Goal: Task Accomplishment & Management: Use online tool/utility

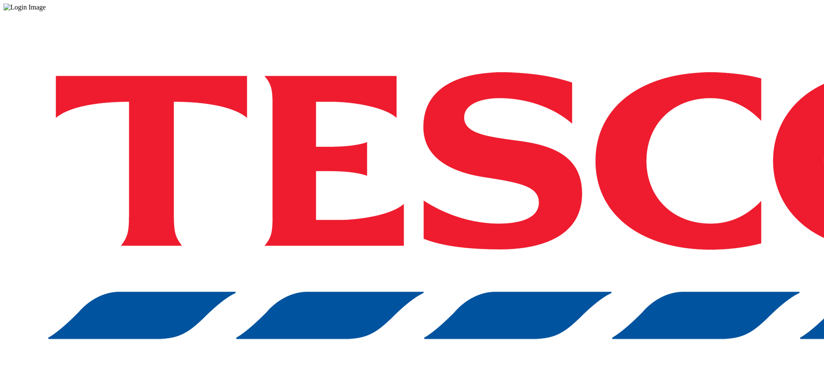
click at [598, 209] on div "Log in to the Spectra’s dashboard using Tesco’s credentials. If you don’t have …" at bounding box center [411, 225] width 817 height 429
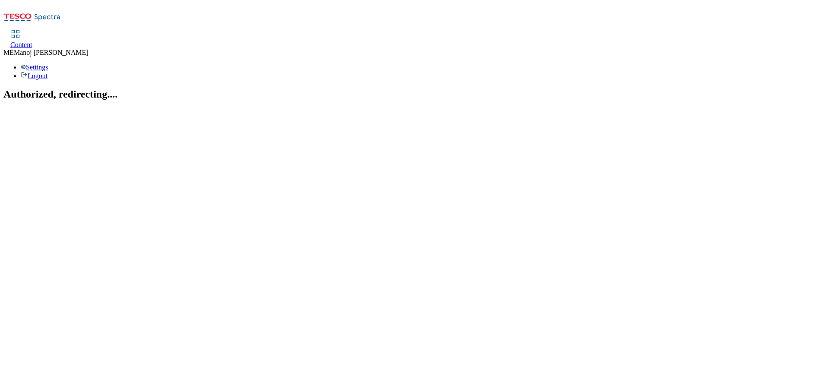
click at [32, 41] on div "Content" at bounding box center [21, 45] width 22 height 8
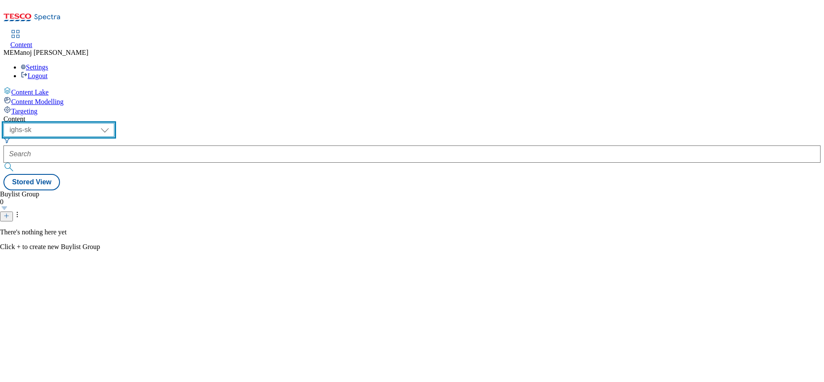
click at [114, 123] on select "ghs-roi ghs-uk ighs-cz ighs-hu ighs-sk" at bounding box center [58, 130] width 111 height 14
click at [112, 123] on select "ghs-roi ghs-uk ighs-cz ighs-hu ighs-sk" at bounding box center [58, 130] width 111 height 14
click at [114, 123] on select "ghs-roi ghs-uk ighs-cz ighs-hu ighs-sk" at bounding box center [58, 130] width 111 height 14
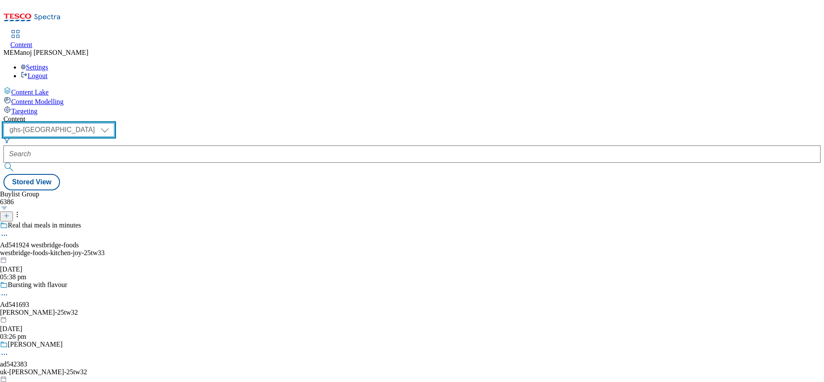
click at [112, 123] on select "ghs-roi ghs-uk ighs-cz ighs-hu ighs-sk" at bounding box center [58, 130] width 111 height 14
click at [114, 123] on select "ghs-roi ghs-uk ighs-cz ighs-hu ighs-sk" at bounding box center [58, 130] width 111 height 14
select select "ghs-roi"
click at [112, 123] on select "ghs-roi ghs-uk ighs-cz ighs-hu ighs-sk" at bounding box center [58, 130] width 111 height 14
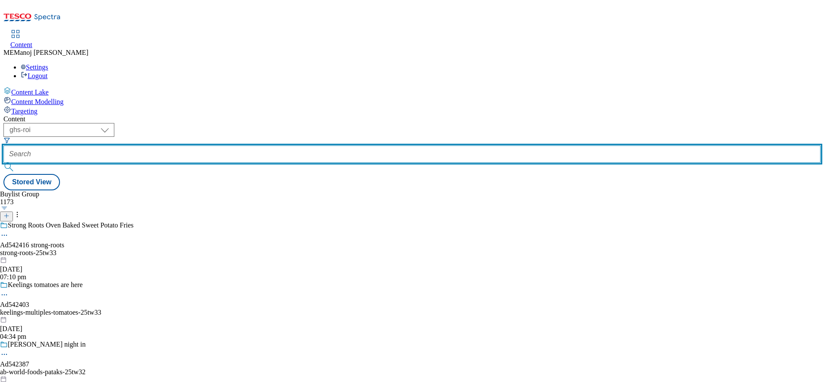
click at [202, 145] on input "text" at bounding box center [411, 153] width 817 height 17
paste input "Cosy nights in"
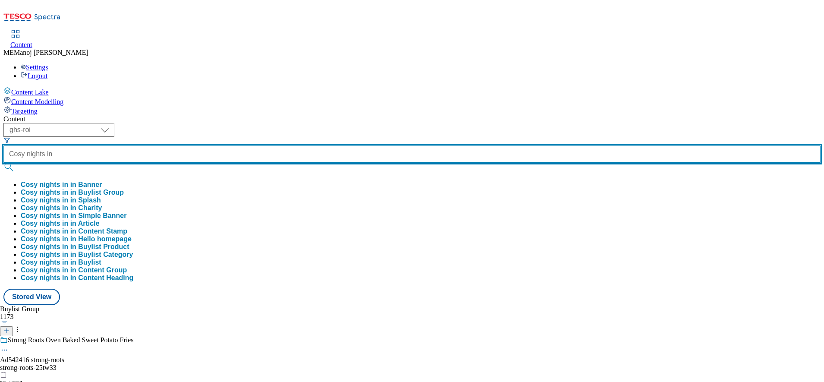
type input "Cosy nights in"
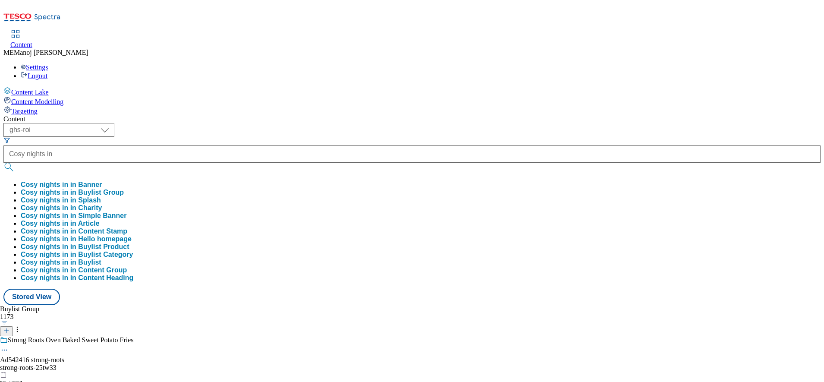
click at [124, 189] on button "Cosy nights in in Buylist Group" at bounding box center [72, 193] width 103 height 8
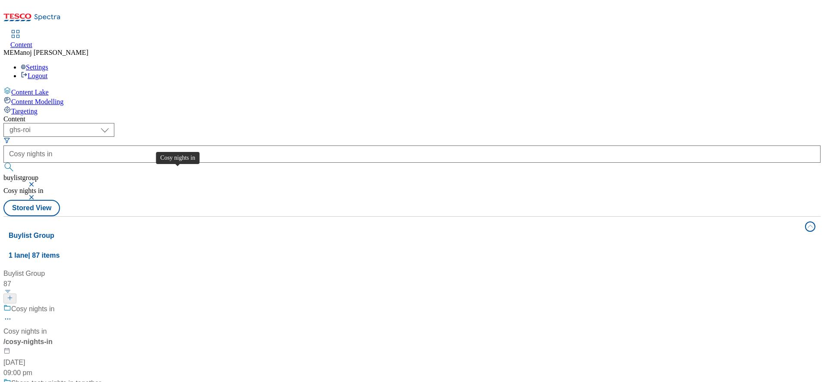
click at [55, 304] on div "Cosy nights in" at bounding box center [33, 309] width 44 height 10
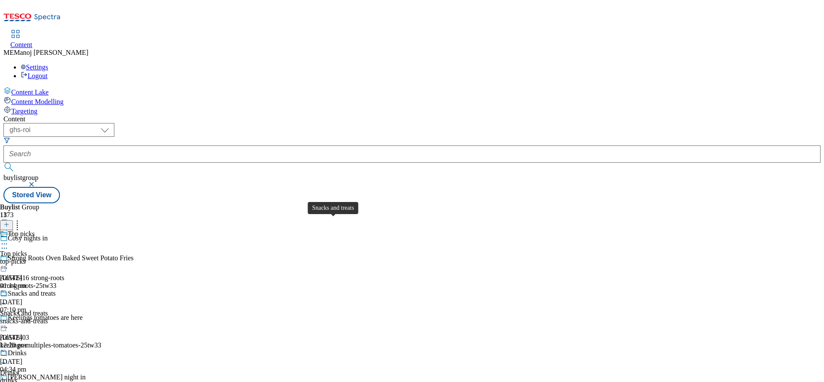
click at [56, 289] on div "Snacks and treats" at bounding box center [32, 293] width 48 height 8
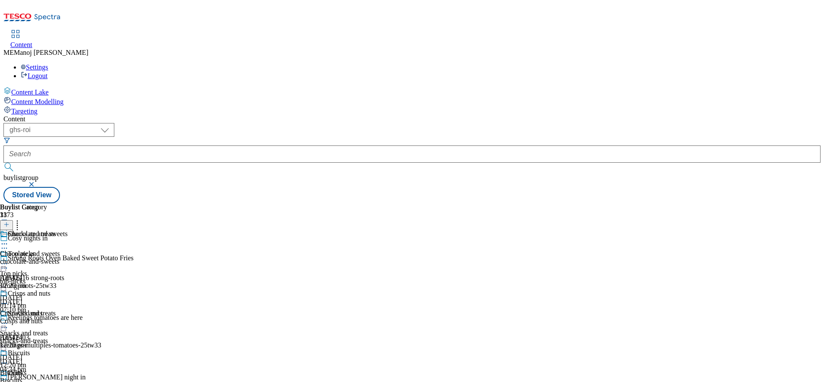
click at [68, 230] on div "Chocolate and sweets Chocolate and sweets chocolate-and-sweets [DATE] 12:20 pm" at bounding box center [34, 260] width 68 height 60
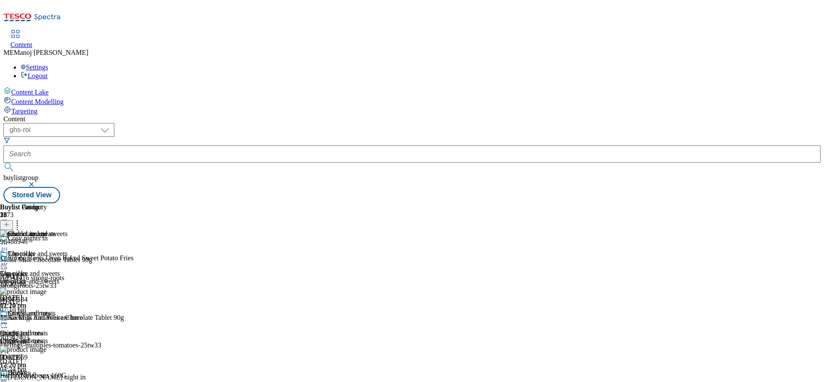
click at [9, 221] on icon at bounding box center [6, 224] width 6 height 6
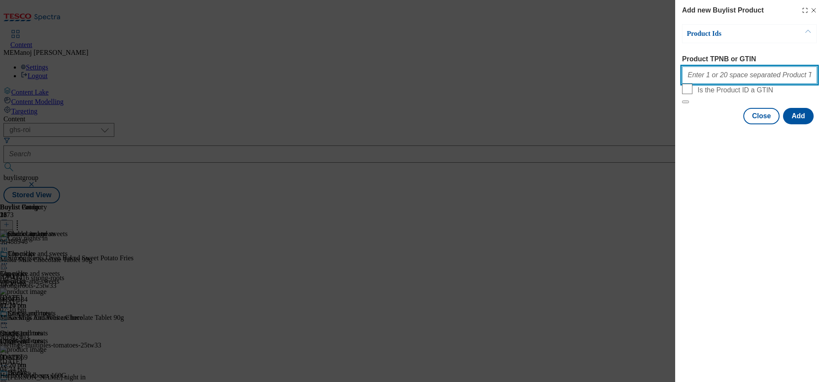
click at [723, 82] on input "Product TPNB or GTIN" at bounding box center [749, 74] width 135 height 17
paste input "96771864 87863867 79749065 97021305"
type input "96771864 87863867 79749065 97021305"
click at [794, 124] on button "Add" at bounding box center [798, 116] width 31 height 16
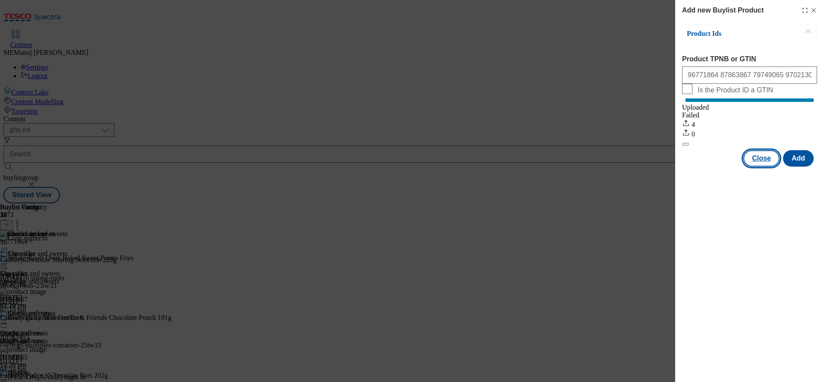
click at [770, 165] on button "Close" at bounding box center [761, 158] width 36 height 16
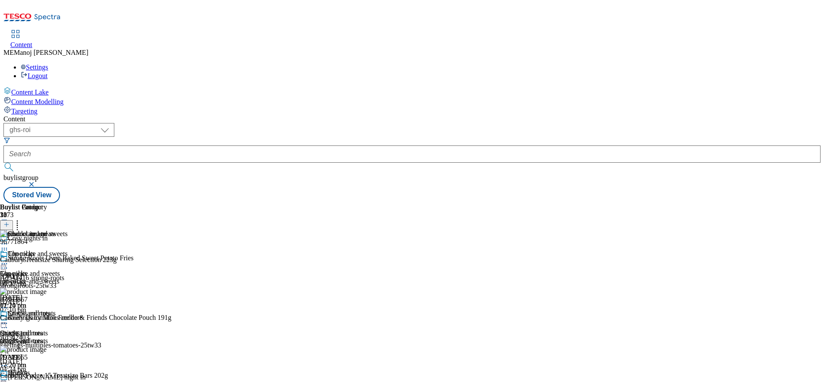
click at [9, 259] on icon at bounding box center [4, 263] width 9 height 9
click at [576, 115] on div "Content ( optional ) ghs-roi ghs-[GEOGRAPHIC_DATA] ighs-cz ighs-hu ighs-sk ghs-…" at bounding box center [411, 159] width 817 height 88
click at [9, 259] on icon at bounding box center [4, 263] width 9 height 9
click at [54, 358] on span "Un-publish" at bounding box center [41, 361] width 28 height 6
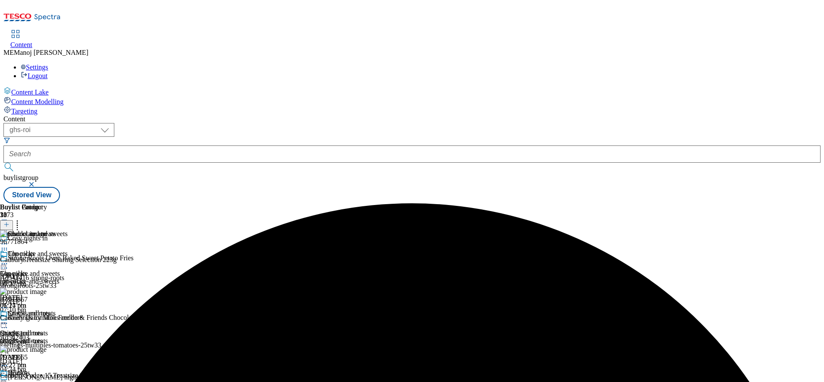
click at [9, 259] on icon at bounding box center [4, 263] width 9 height 9
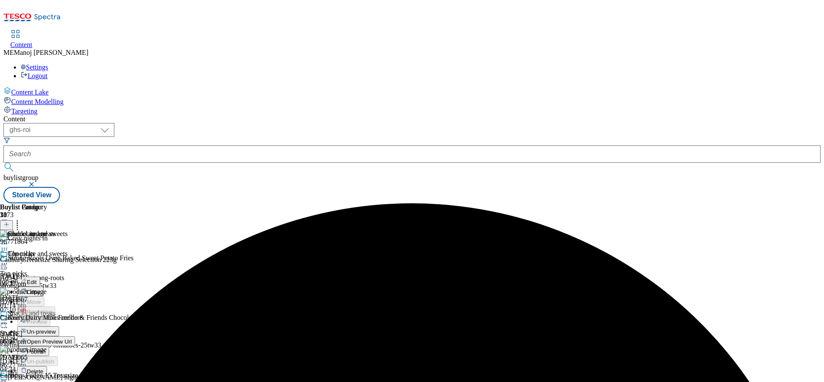
click at [56, 328] on span "Un-preview" at bounding box center [41, 331] width 29 height 6
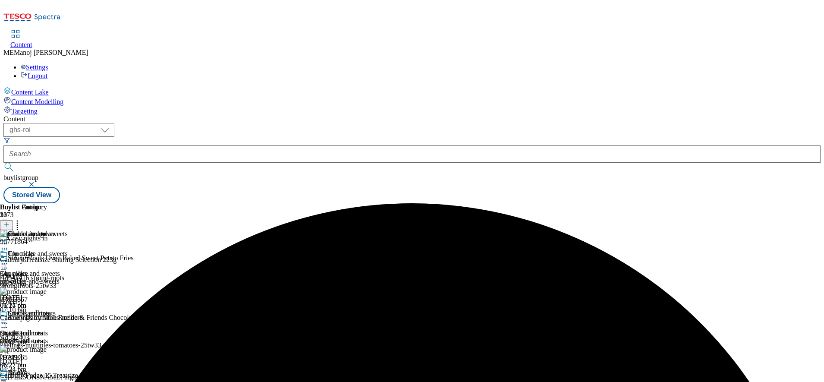
click at [9, 259] on icon at bounding box center [4, 263] width 9 height 9
click at [47, 318] on span "Preview" at bounding box center [37, 321] width 20 height 6
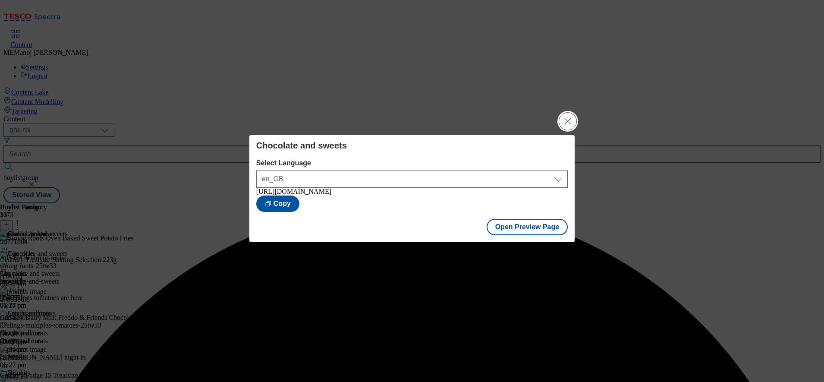
click at [566, 117] on button "Close Modal" at bounding box center [567, 121] width 17 height 17
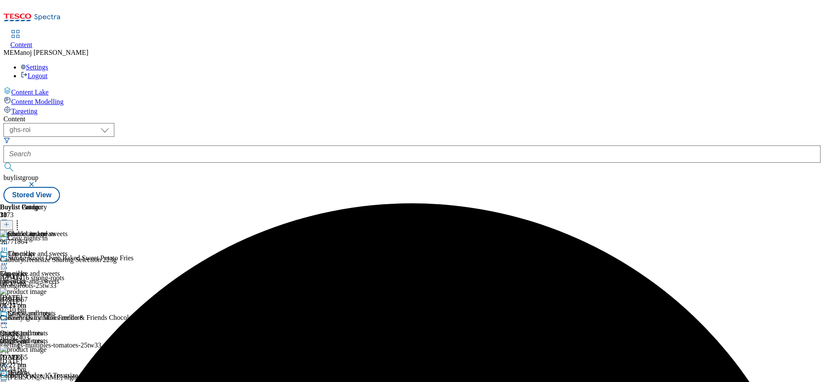
click at [9, 259] on icon at bounding box center [4, 263] width 9 height 9
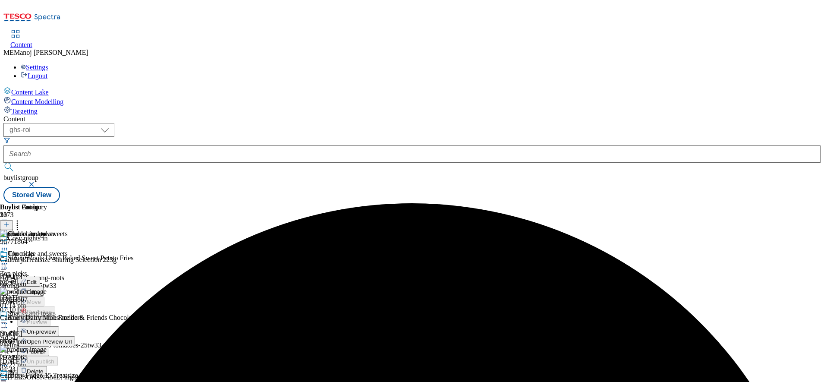
click at [46, 348] on span "Publish" at bounding box center [36, 351] width 19 height 6
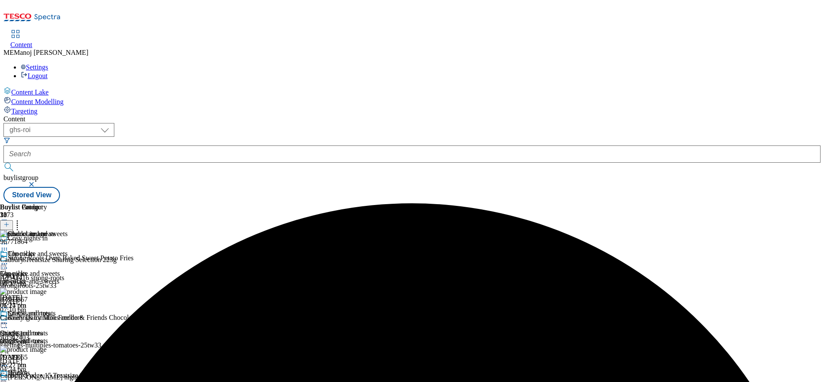
click at [68, 259] on div at bounding box center [34, 264] width 68 height 10
click at [506, 115] on div "Content ( optional ) ghs-roi ghs-[GEOGRAPHIC_DATA] ighs-cz ighs-hu ighs-sk ghs-…" at bounding box center [411, 159] width 817 height 88
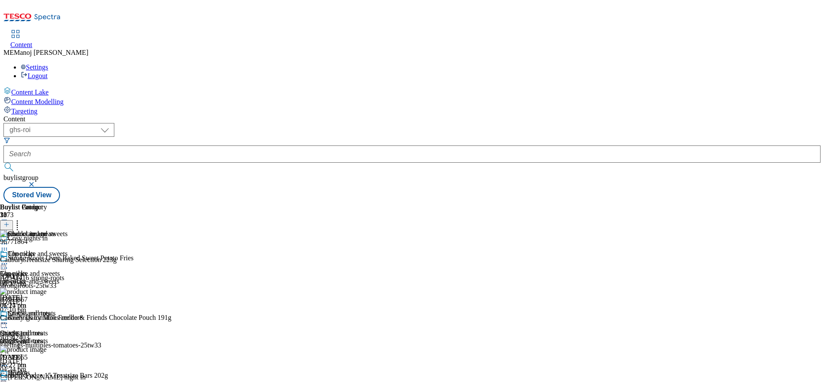
click at [9, 259] on icon at bounding box center [4, 263] width 9 height 9
click at [553, 31] on div "Content ME [PERSON_NAME] Settings Logout" at bounding box center [411, 55] width 817 height 49
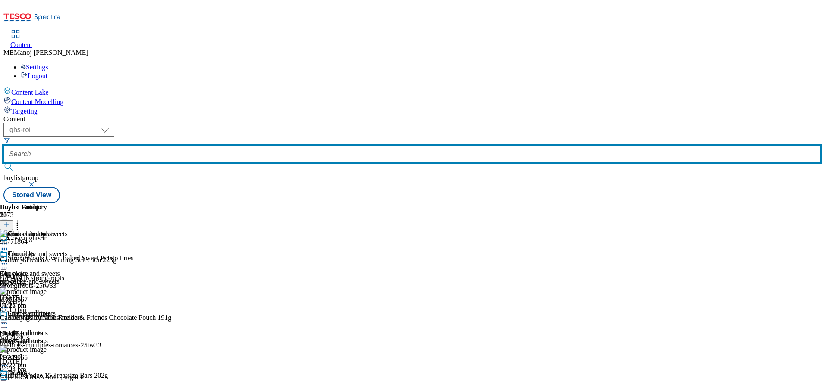
click at [199, 145] on input "text" at bounding box center [411, 153] width 817 height 17
paste input "Clubcard Prices"
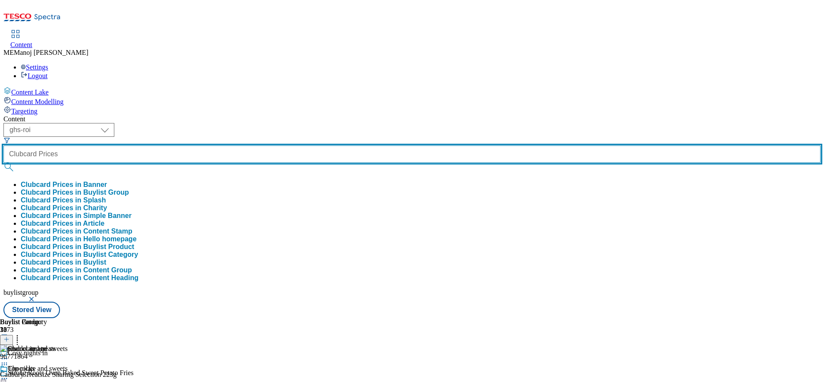
type input "Clubcard Prices"
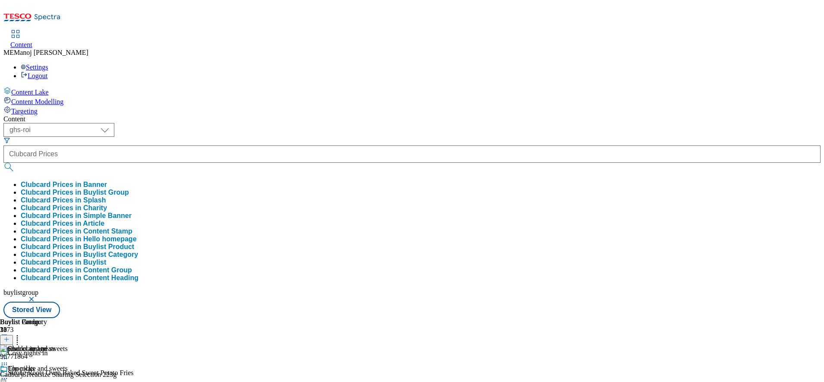
click at [129, 189] on button "Clubcard Prices in Buylist Group" at bounding box center [75, 193] width 108 height 8
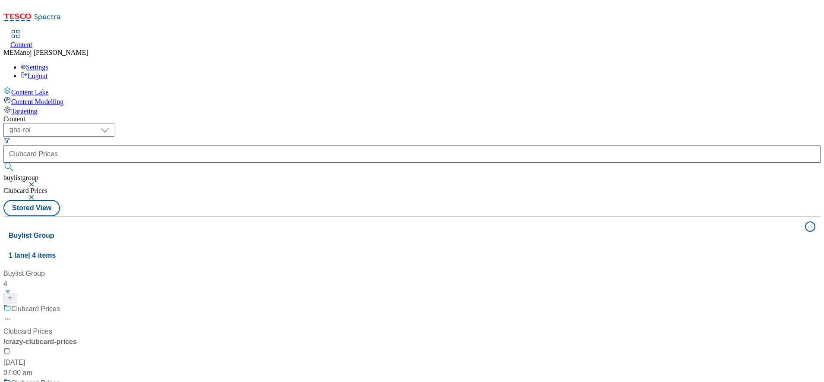
scroll to position [111, 0]
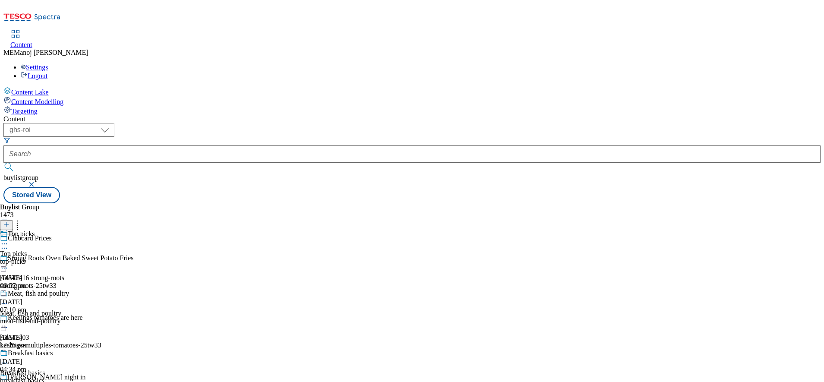
scroll to position [377, 0]
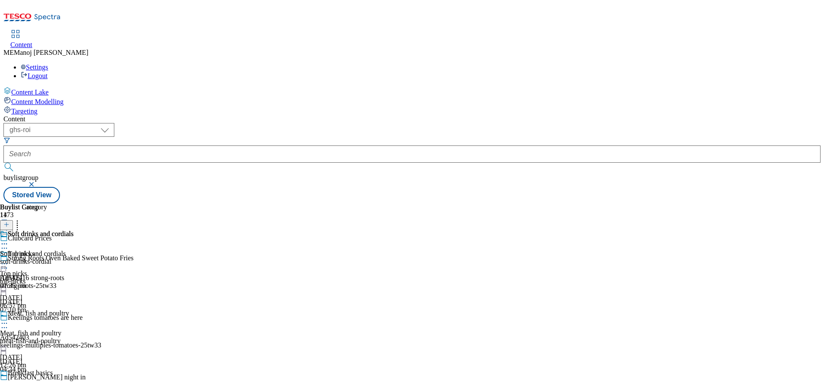
scroll to position [270, 0]
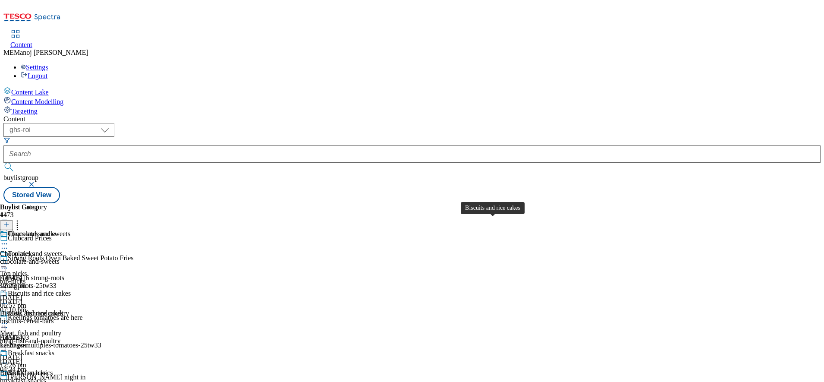
click at [71, 289] on div "Biscuits and rice cakes" at bounding box center [39, 293] width 63 height 8
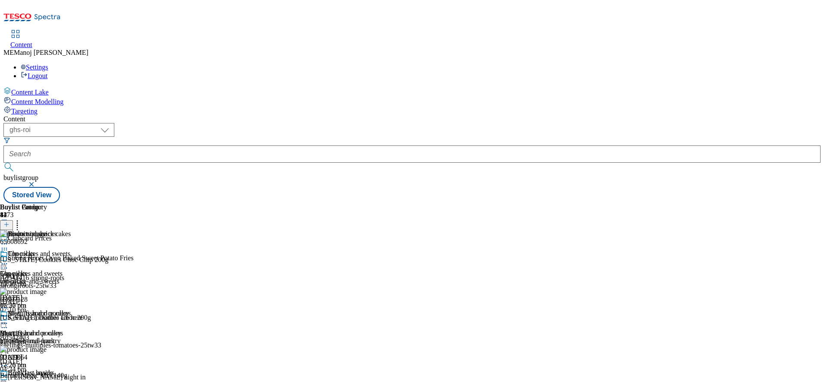
click at [13, 221] on div at bounding box center [6, 224] width 13 height 7
click at [9, 221] on icon at bounding box center [6, 224] width 6 height 6
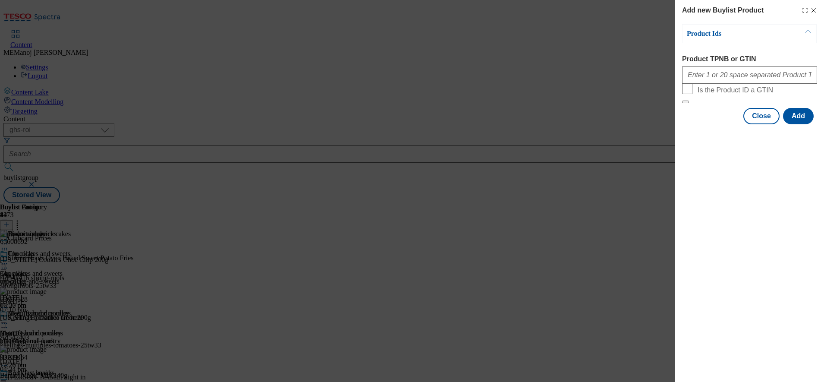
click at [537, 63] on div "Add new Buylist Product Product Ids Product TPNB or GTIN Is the Product ID a GT…" at bounding box center [412, 191] width 824 height 382
click at [811, 6] on div "Add new Buylist Product" at bounding box center [749, 10] width 135 height 10
click at [814, 8] on icon "Modal" at bounding box center [813, 10] width 7 height 7
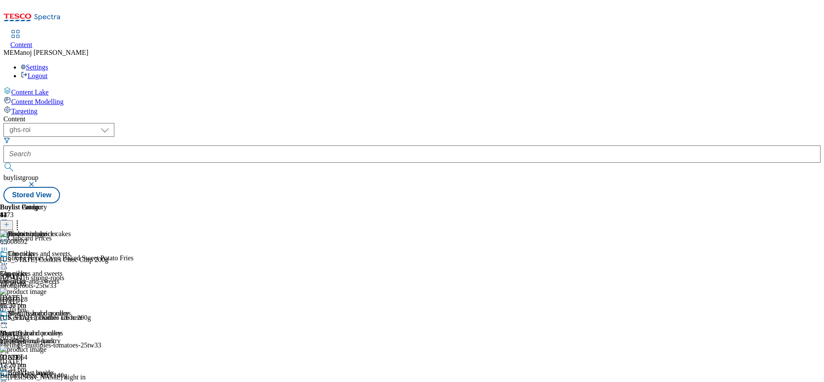
click at [9, 224] on line at bounding box center [6, 224] width 4 height 0
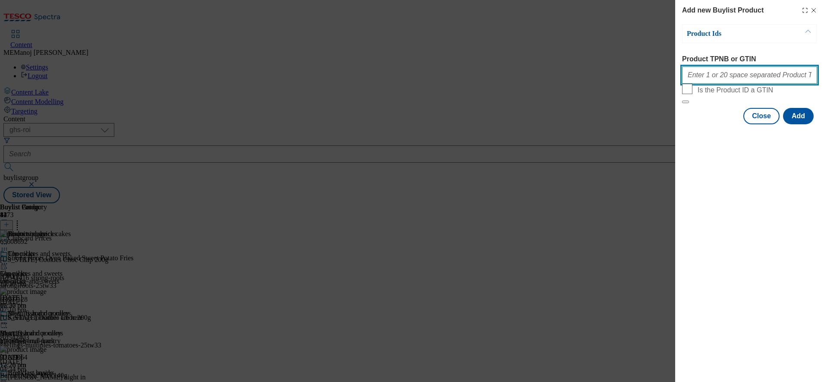
click at [715, 80] on input "Product TPNB or GTIN" at bounding box center [749, 74] width 135 height 17
paste input "65608692 65607128 97119064 97118952 97125420 96714933 97019666 96980560 9687310…"
type input "65608692 65607128 97119064 97118952 97125420 96714933 97019666 96980560 9687310…"
click at [797, 124] on button "Add" at bounding box center [798, 116] width 31 height 16
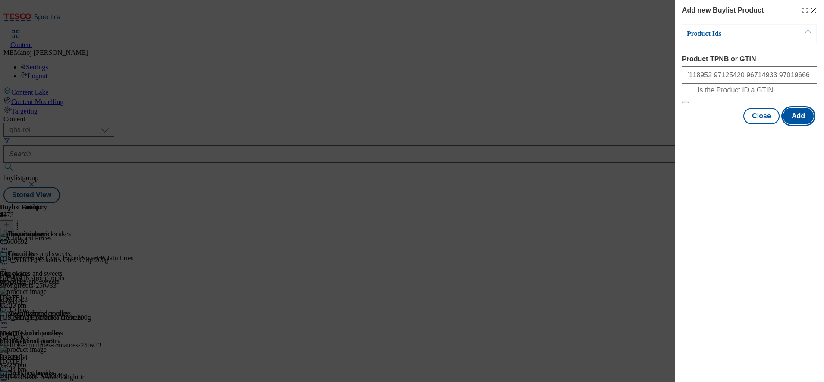
scroll to position [0, 0]
click at [797, 124] on button "Add" at bounding box center [798, 116] width 31 height 16
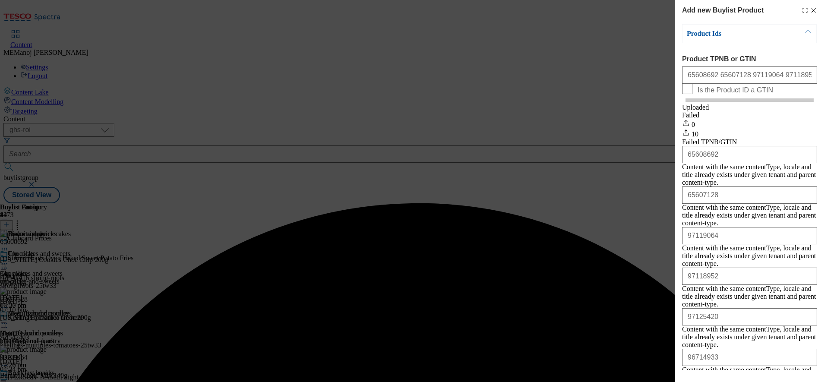
click at [601, 53] on div "Add new Buylist Product Product Ids Product TPNB or GTIN 65608692 65607128 9711…" at bounding box center [412, 191] width 824 height 382
click at [810, 10] on icon "Modal" at bounding box center [813, 10] width 7 height 7
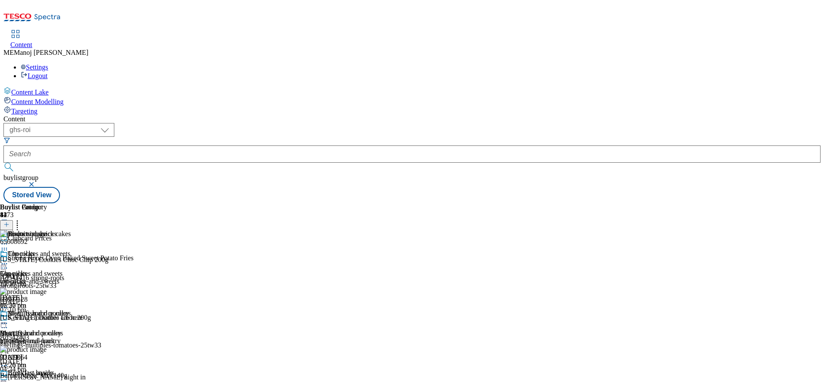
click at [800, 10] on div "Add new Buylist Product" at bounding box center [749, 10] width 135 height 10
click at [9, 221] on icon at bounding box center [6, 224] width 6 height 6
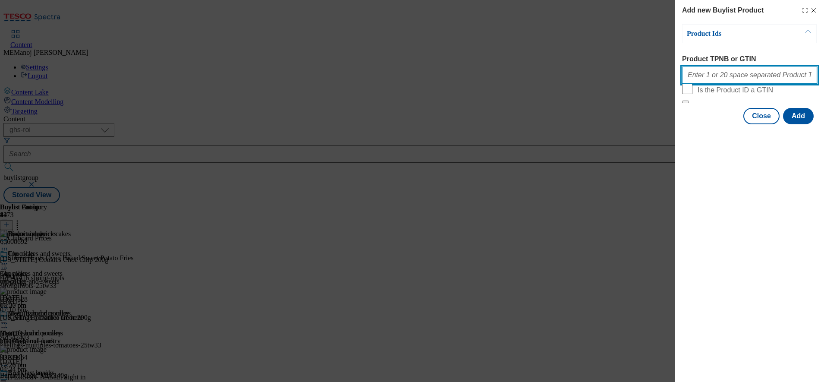
click at [718, 77] on input "Product TPNB or GTIN" at bounding box center [749, 74] width 135 height 17
paste input "65608692 65607128 97119064 97118952 97125420 96714933 97019666 96980560 9687310…"
type input "65608692 65607128 97119064 97118952 97125420 96714933 97019666 96980560 9687310…"
click at [805, 124] on button "Add" at bounding box center [798, 116] width 31 height 16
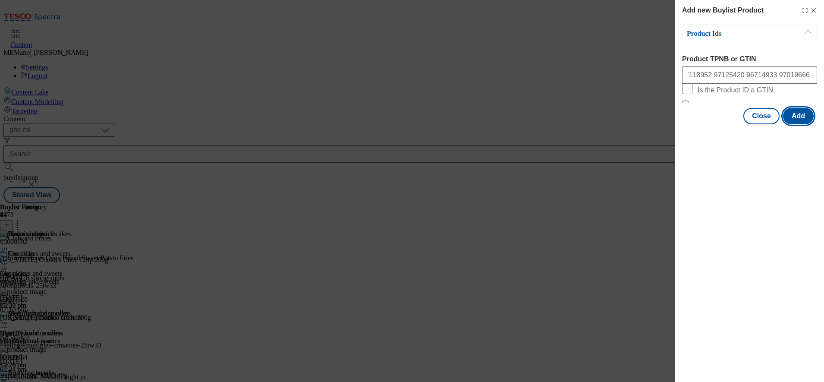
scroll to position [0, 0]
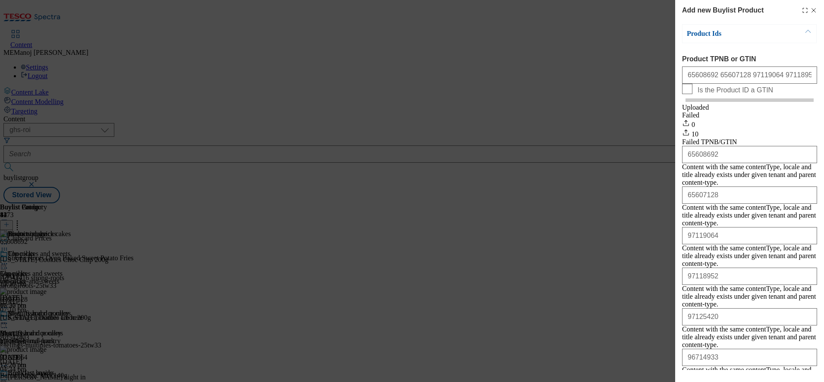
click at [810, 9] on icon "Modal" at bounding box center [813, 10] width 7 height 7
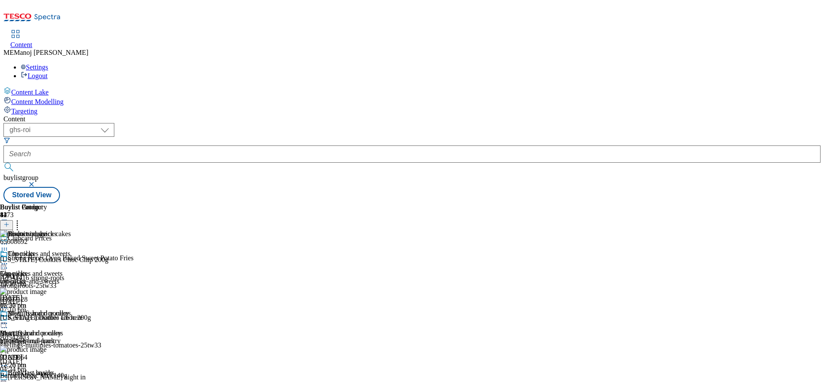
click at [22, 219] on icon at bounding box center [17, 223] width 9 height 9
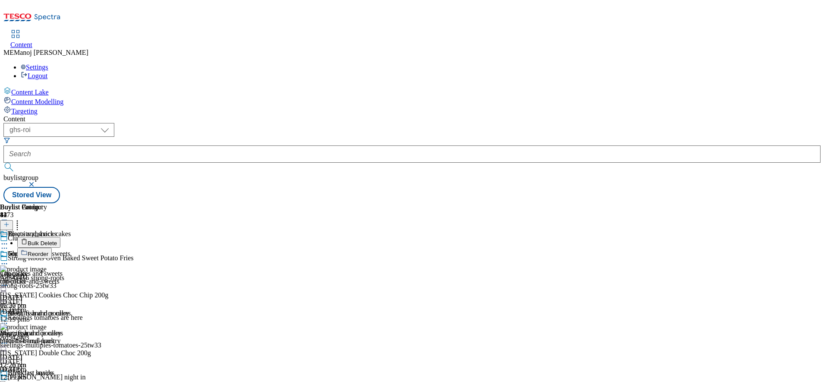
click at [52, 248] on button "Reorder" at bounding box center [34, 253] width 35 height 11
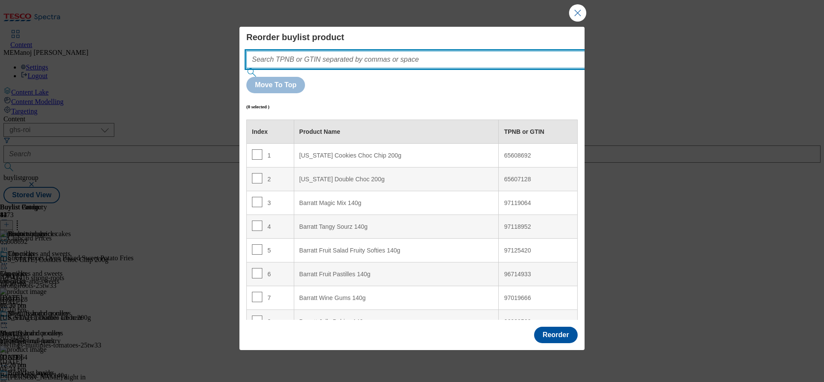
click at [284, 67] on input "Modal" at bounding box center [428, 59] width 365 height 17
paste input "65608692 65607128 97119064 97118952 97125420 96714933 97019666 96980560 9687310…"
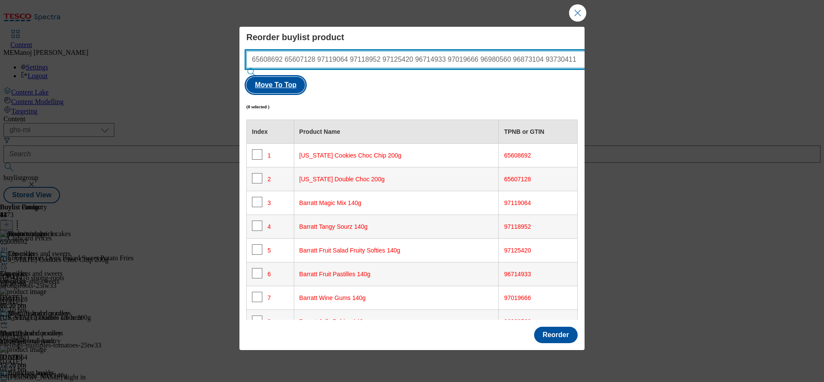
type input "65608692 65607128 97119064 97118952 97125420 96714933 97019666 96980560 9687310…"
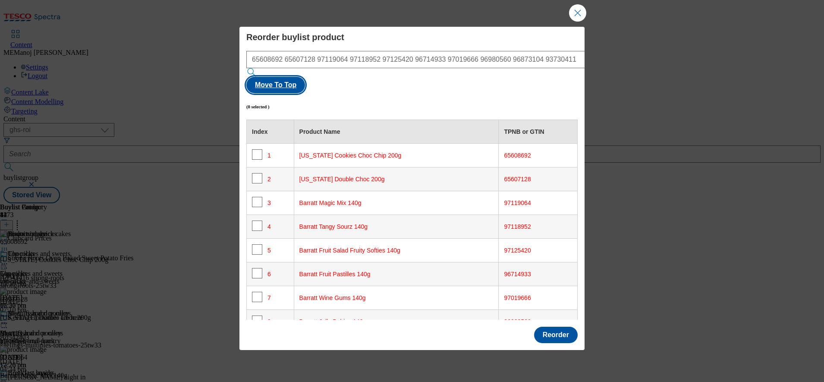
click at [305, 80] on button "Move To Top" at bounding box center [275, 85] width 59 height 16
checkbox input "true"
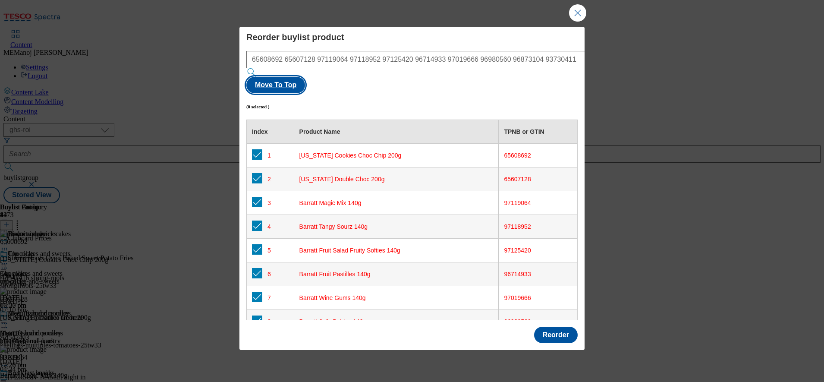
checkbox input "true"
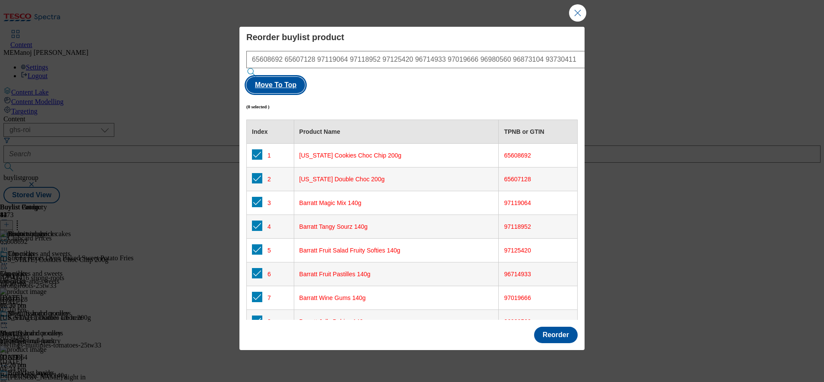
checkbox input "true"
click at [557, 327] on button "Reorder" at bounding box center [556, 335] width 44 height 16
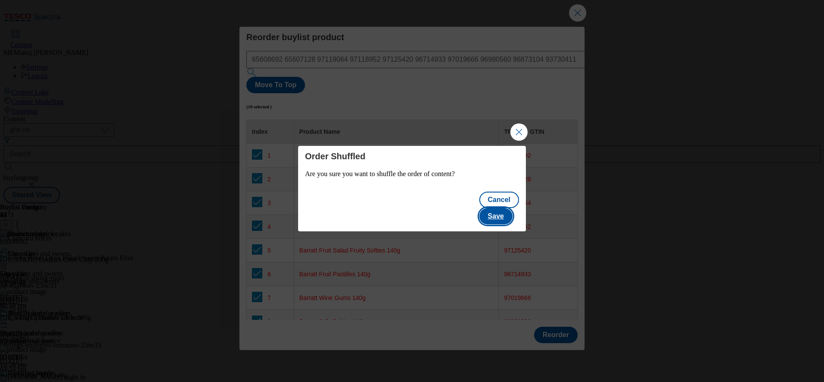
click at [512, 209] on button "Save" at bounding box center [495, 216] width 33 height 16
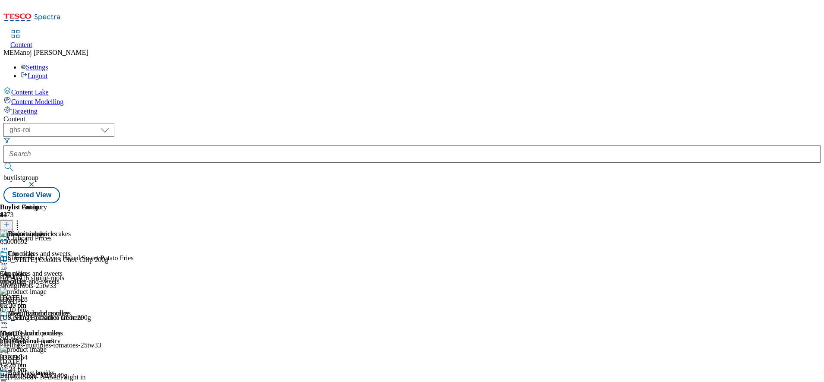
click at [9, 319] on icon at bounding box center [4, 323] width 9 height 9
click at [71, 309] on div "Biscuits and rice cakes Biscuits and rice cakes biscuits-cereal-bars [DATE] 06:…" at bounding box center [35, 339] width 71 height 60
click at [9, 319] on icon at bounding box center [4, 323] width 9 height 9
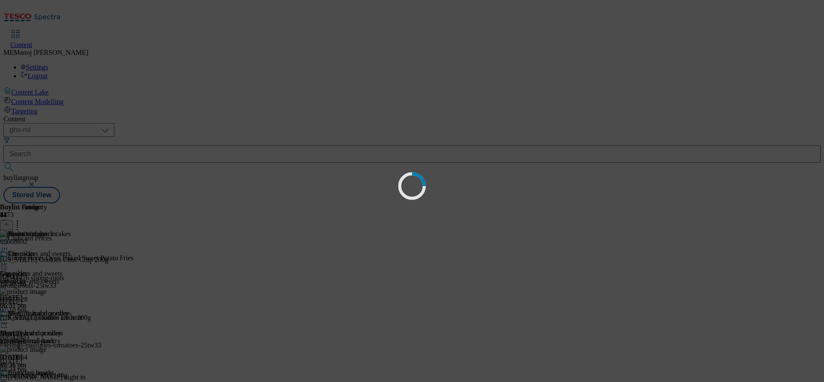
scroll to position [0, 0]
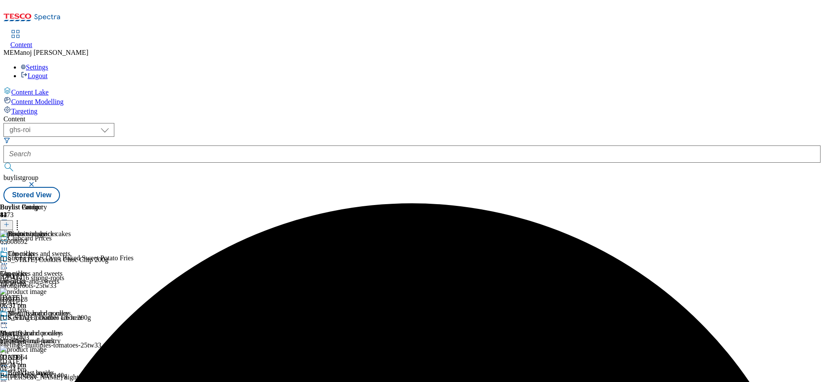
click at [9, 319] on icon at bounding box center [4, 323] width 9 height 9
click at [47, 378] on span "Preview" at bounding box center [37, 381] width 20 height 6
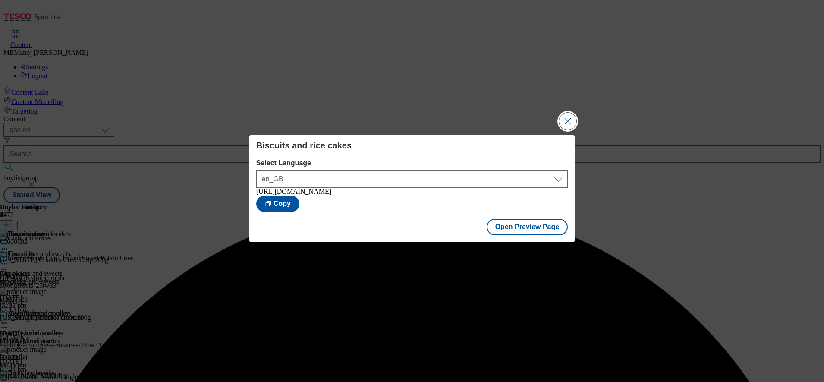
click at [569, 114] on button "Close Modal" at bounding box center [567, 121] width 17 height 17
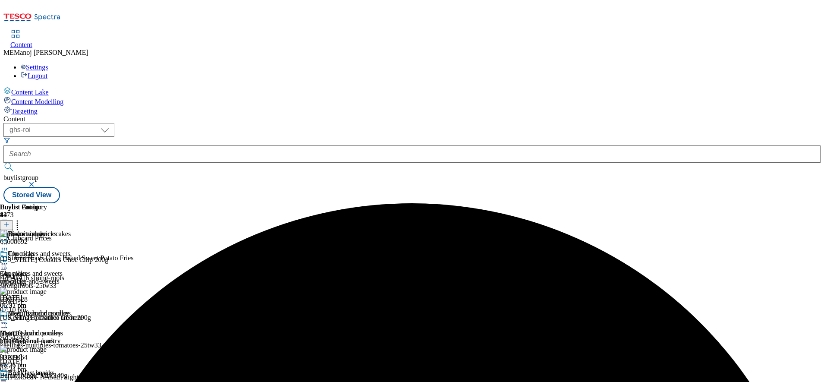
click at [9, 319] on icon at bounding box center [4, 323] width 9 height 9
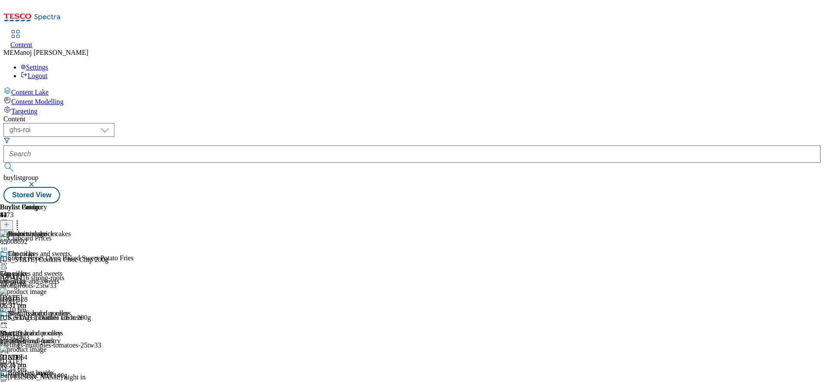
click at [9, 319] on icon at bounding box center [4, 323] width 9 height 9
click at [781, 203] on div "Buylist Group 1173 Clubcard Prices Strong Roots Oven Baked Sweet Potato Fries A…" at bounding box center [411, 203] width 817 height 0
click at [9, 319] on icon at bounding box center [4, 323] width 9 height 9
click at [561, 115] on div "Content ( optional ) ghs-roi ghs-[GEOGRAPHIC_DATA] ighs-cz ighs-hu ighs-sk ghs-…" at bounding box center [411, 159] width 817 height 88
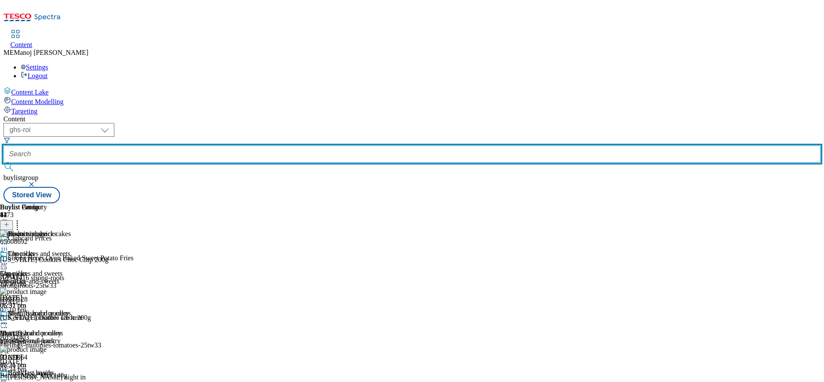
click at [202, 145] on input "text" at bounding box center [411, 153] width 817 height 17
paste input "Clubcard Prices"
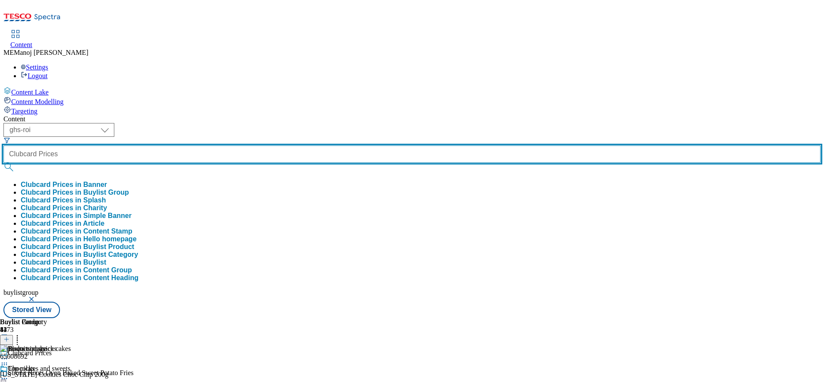
type input "Clubcard Prices"
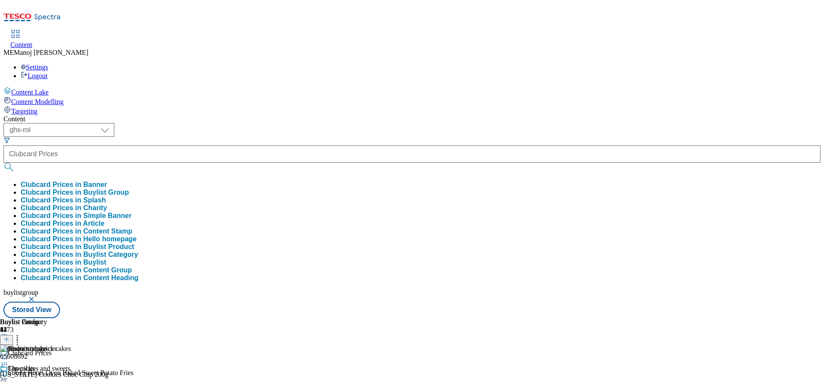
click at [129, 189] on button "Clubcard Prices in Buylist Group" at bounding box center [75, 193] width 108 height 8
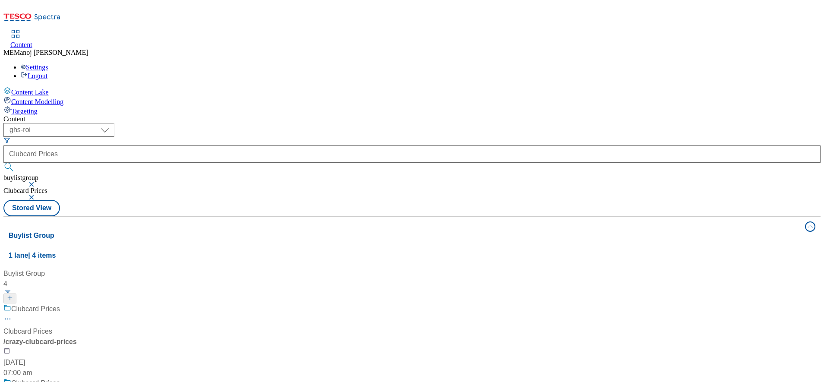
scroll to position [108, 0]
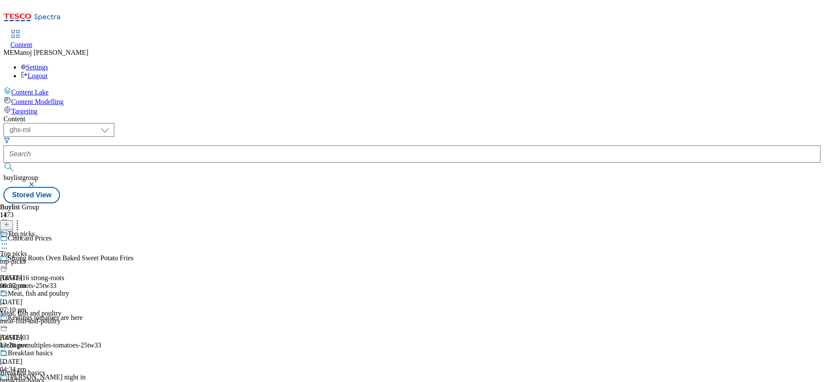
scroll to position [593, 0]
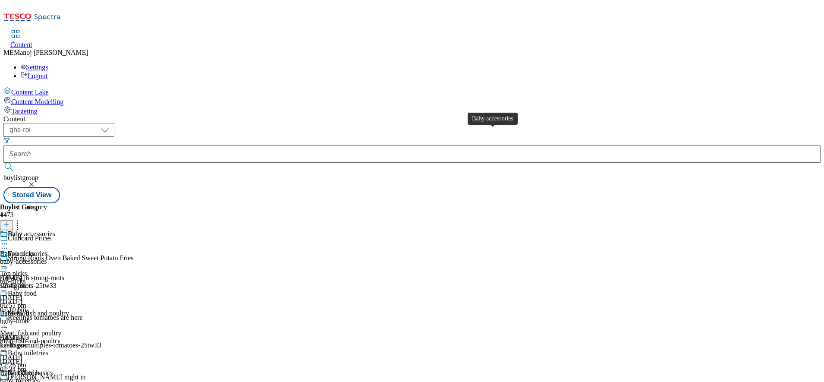
click at [55, 230] on div "Baby accessories" at bounding box center [31, 234] width 47 height 8
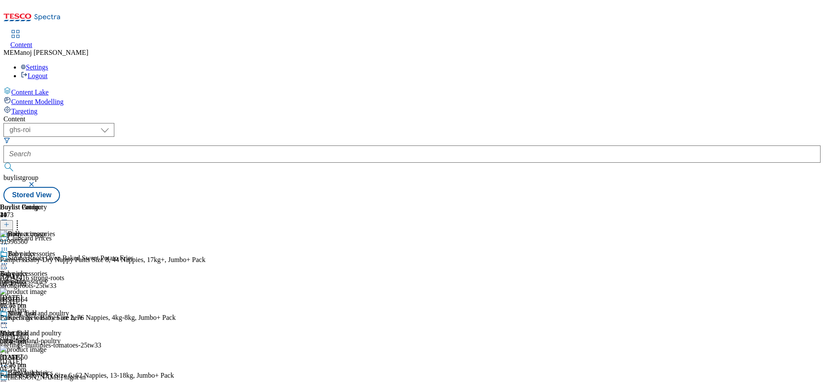
click at [13, 220] on button at bounding box center [6, 225] width 13 height 10
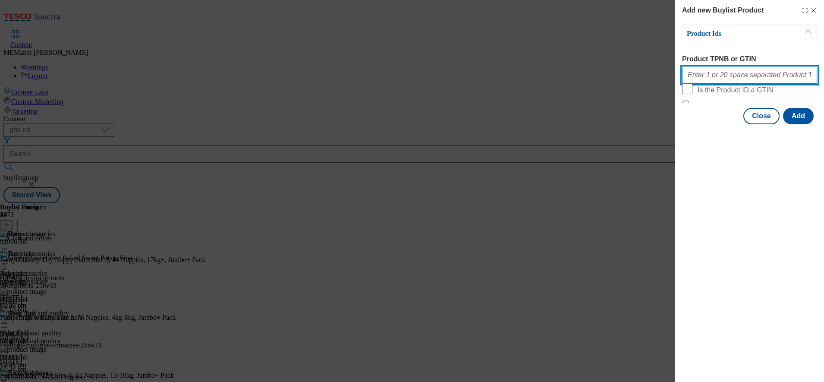
click at [729, 79] on input "Product TPNB or GTIN" at bounding box center [749, 74] width 135 height 17
paste input "87861909"
type input "87861909"
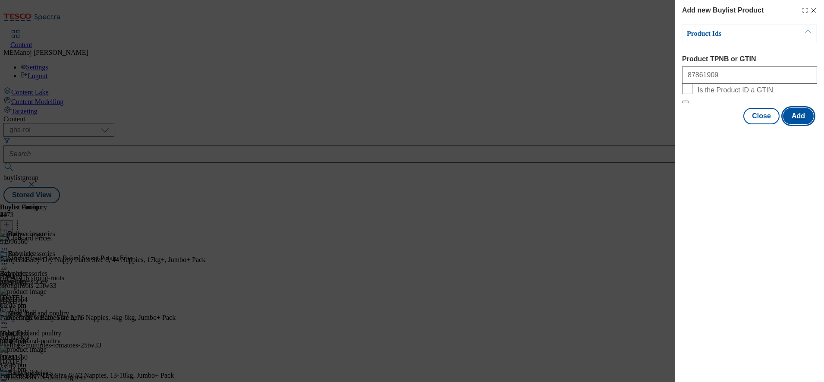
click at [791, 124] on button "Add" at bounding box center [798, 116] width 31 height 16
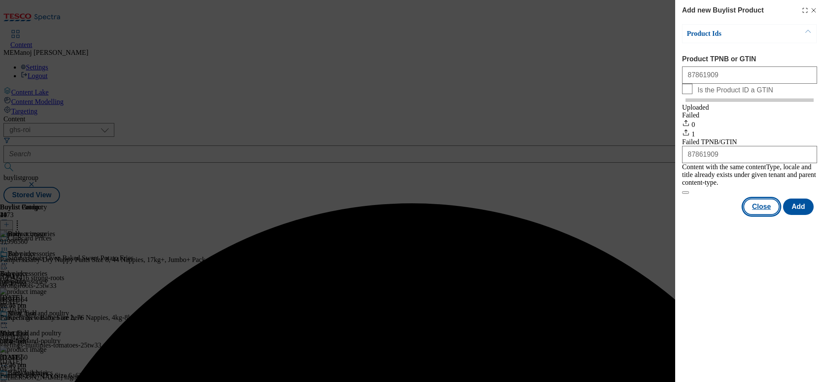
click at [759, 207] on button "Close" at bounding box center [761, 206] width 36 height 16
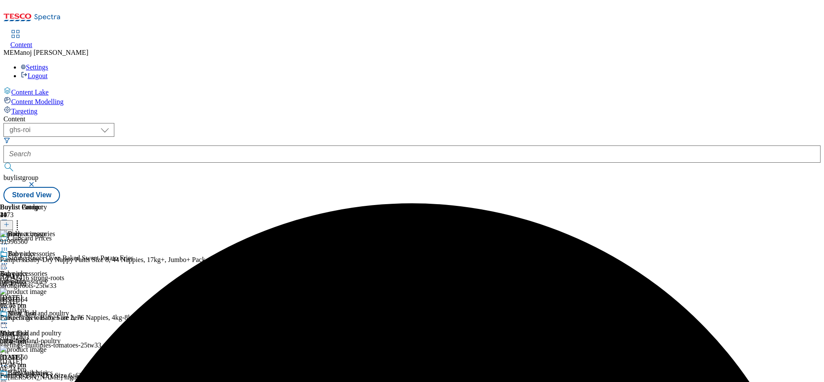
click at [9, 259] on icon at bounding box center [4, 263] width 9 height 9
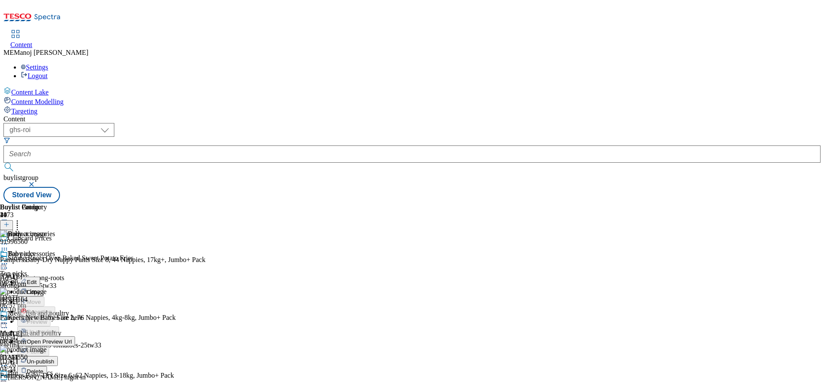
click at [54, 358] on span "Un-publish" at bounding box center [41, 361] width 28 height 6
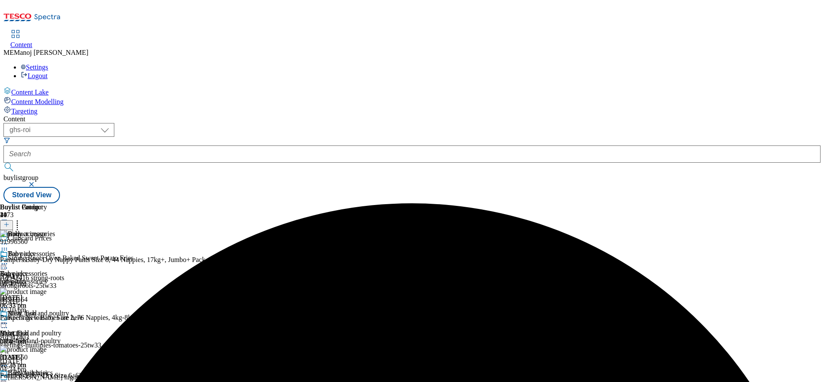
click at [9, 259] on icon at bounding box center [4, 263] width 9 height 9
click at [56, 328] on span "Un-preview" at bounding box center [41, 331] width 29 height 6
click at [9, 259] on icon at bounding box center [4, 263] width 9 height 9
click at [50, 316] on button "Preview" at bounding box center [33, 321] width 33 height 10
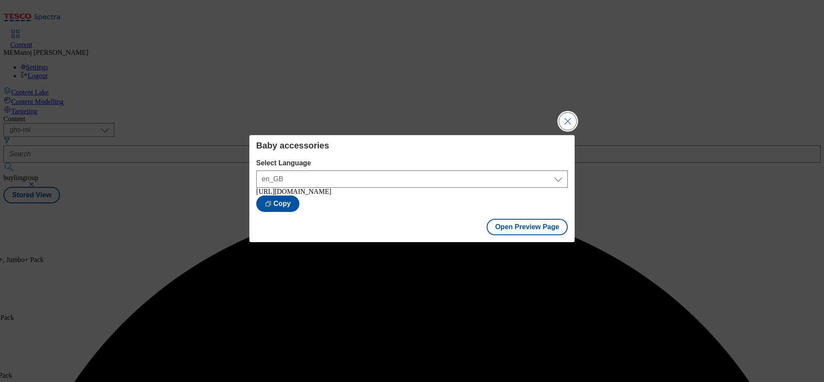
click at [572, 120] on button "Close Modal" at bounding box center [567, 121] width 17 height 17
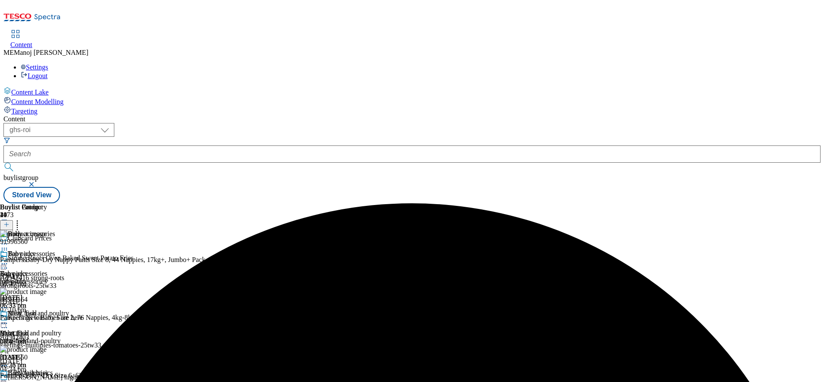
click at [9, 259] on icon at bounding box center [4, 263] width 9 height 9
click at [46, 348] on span "Publish" at bounding box center [36, 351] width 19 height 6
click at [55, 250] on div "Baby accessories Baby accessories baby-accessories [DATE] 06:33 pm" at bounding box center [27, 280] width 55 height 60
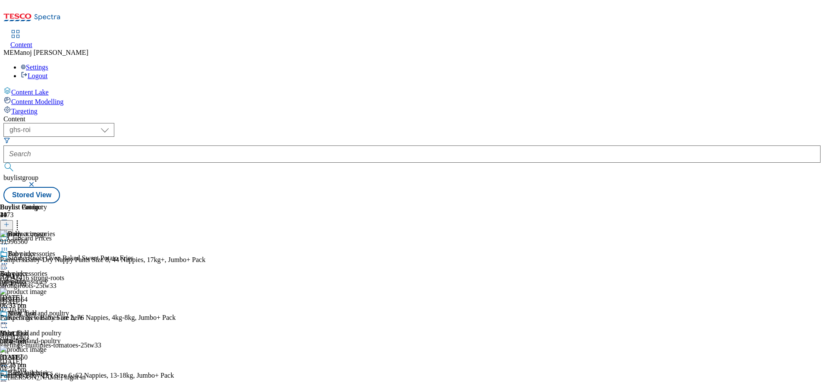
click at [571, 115] on div "Content" at bounding box center [411, 119] width 817 height 8
click at [7, 263] on circle at bounding box center [6, 263] width 1 height 1
click at [54, 358] on span "Un-publish" at bounding box center [41, 361] width 28 height 6
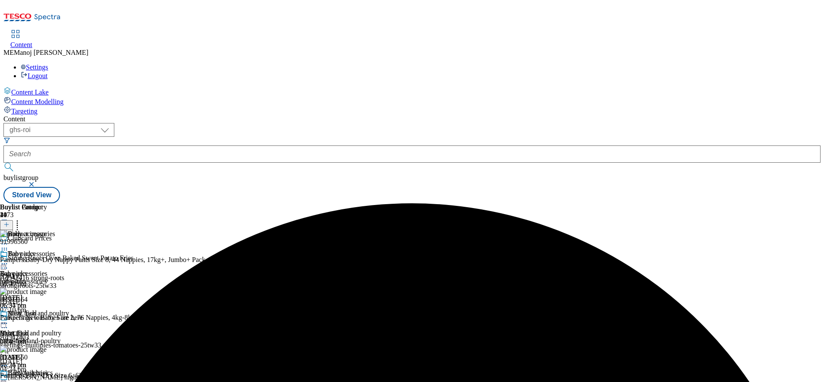
click at [55, 250] on div "Baby accessories" at bounding box center [27, 260] width 55 height 20
click at [9, 259] on icon at bounding box center [4, 263] width 9 height 9
click at [56, 328] on span "Un-preview" at bounding box center [41, 331] width 29 height 6
click at [9, 259] on icon at bounding box center [4, 263] width 9 height 9
click at [47, 318] on span "Preview" at bounding box center [37, 321] width 20 height 6
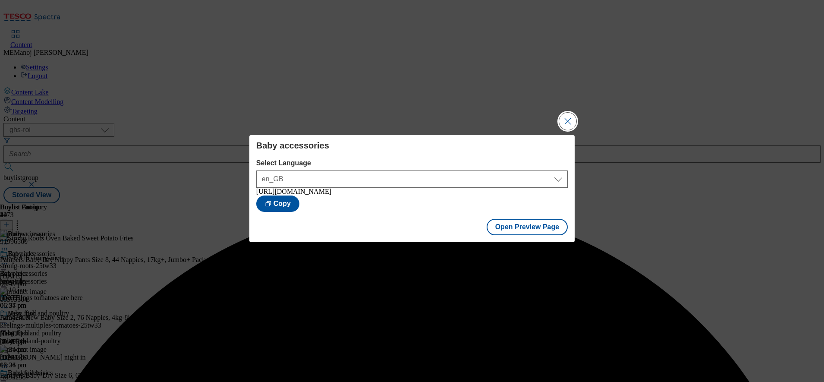
click at [567, 127] on button "Close Modal" at bounding box center [567, 121] width 17 height 17
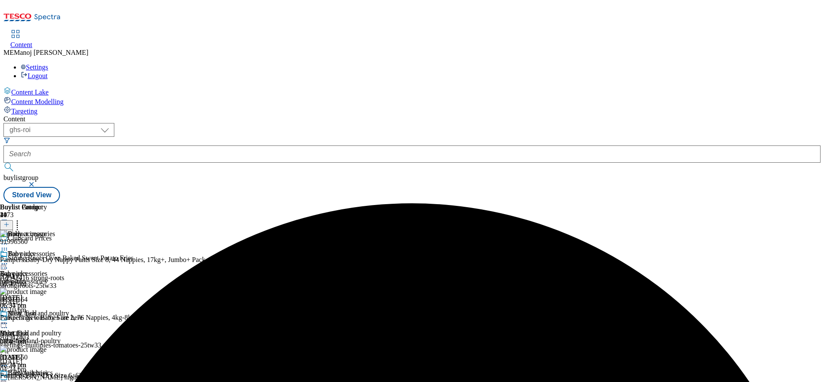
click at [9, 259] on icon at bounding box center [4, 263] width 9 height 9
click at [46, 348] on span "Publish" at bounding box center [36, 351] width 19 height 6
click at [9, 259] on icon at bounding box center [4, 263] width 9 height 9
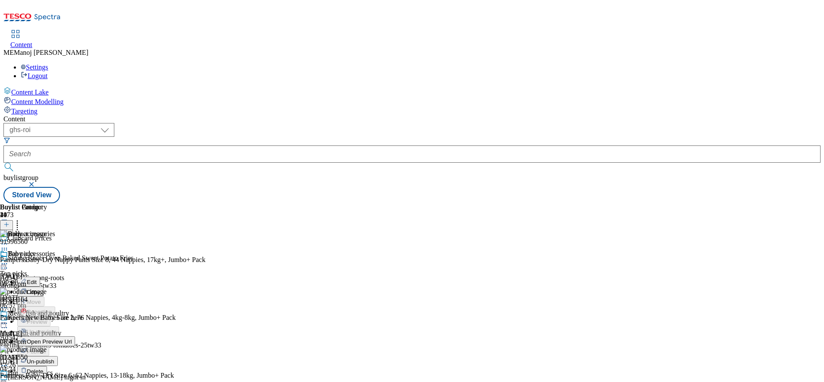
click at [9, 259] on icon at bounding box center [4, 263] width 9 height 9
click at [526, 115] on div "Content ( optional ) ghs-roi ghs-[GEOGRAPHIC_DATA] ighs-cz ighs-hu ighs-sk ghs-…" at bounding box center [411, 159] width 817 height 88
click at [700, 123] on div "( optional ) ghs-roi ghs-[GEOGRAPHIC_DATA] ighs-cz ighs-hu ighs-sk ghs-roi buyl…" at bounding box center [411, 163] width 817 height 80
click at [9, 259] on icon at bounding box center [4, 263] width 9 height 9
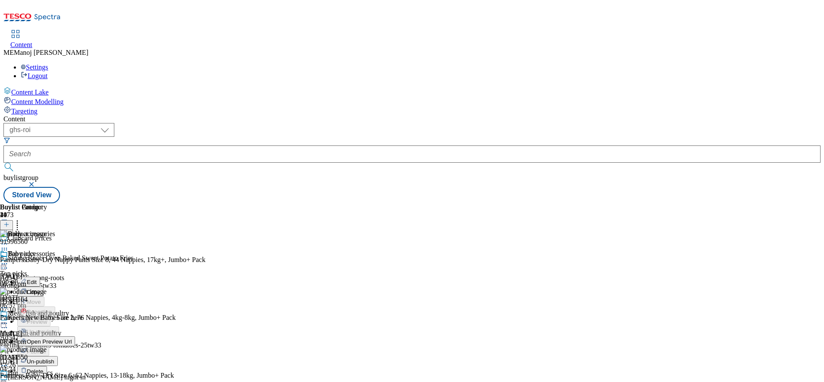
click at [582, 115] on div "Content" at bounding box center [411, 119] width 817 height 8
click at [9, 259] on icon at bounding box center [4, 263] width 9 height 9
click at [539, 115] on div "Content ( optional ) ghs-roi ghs-[GEOGRAPHIC_DATA] ighs-cz ighs-hu ighs-sk ghs-…" at bounding box center [411, 159] width 817 height 88
click at [9, 221] on icon at bounding box center [6, 224] width 6 height 6
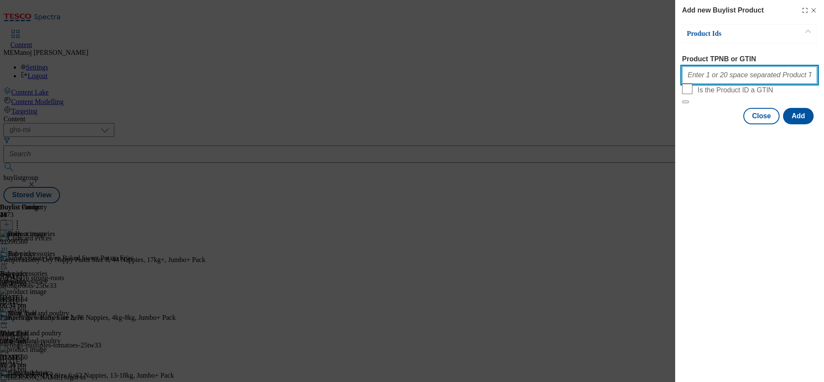
click at [720, 72] on input "Product TPNB or GTIN" at bounding box center [749, 74] width 135 height 17
paste input "87861909"
type input "87861909"
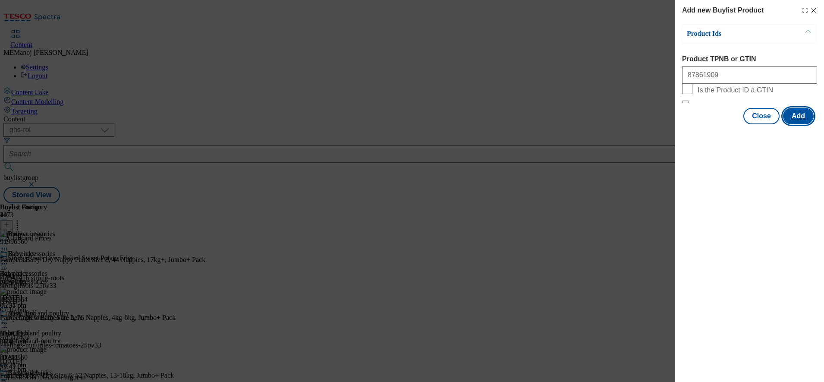
click at [794, 124] on button "Add" at bounding box center [798, 116] width 31 height 16
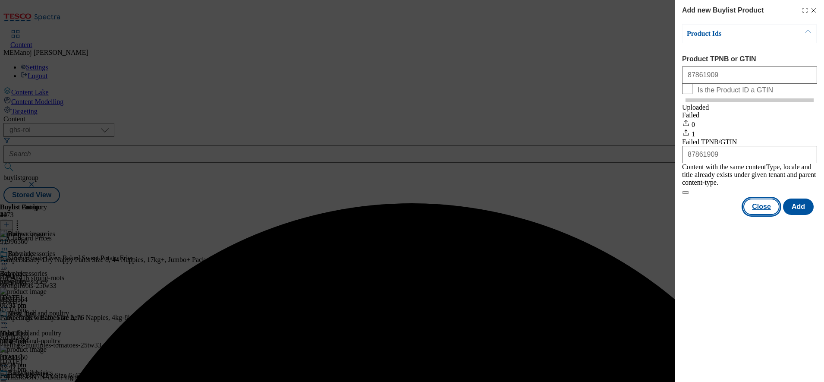
click at [756, 211] on button "Close" at bounding box center [761, 206] width 36 height 16
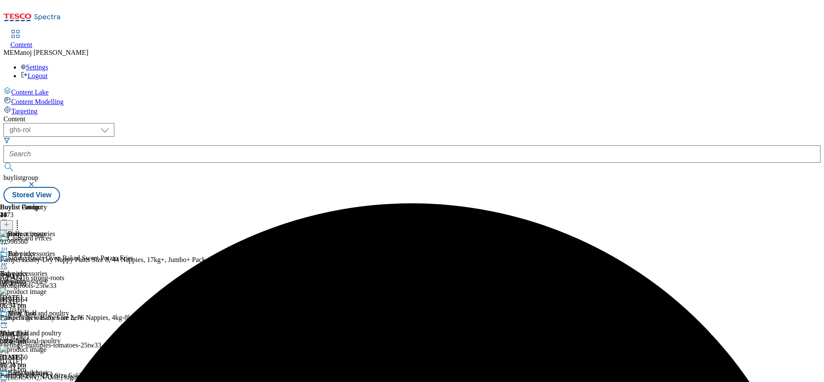
click at [22, 219] on icon at bounding box center [17, 223] width 9 height 9
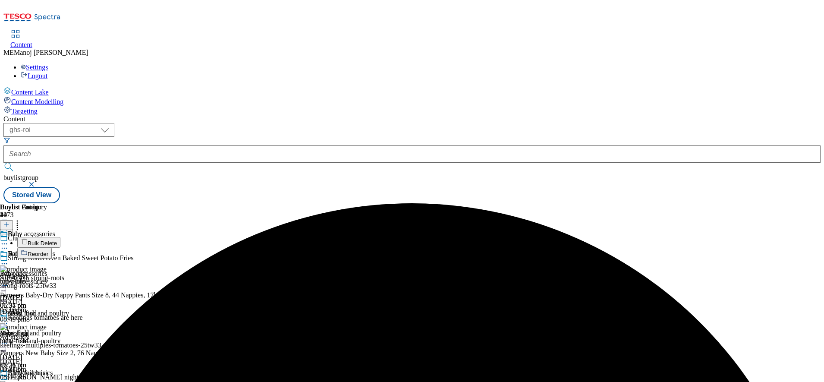
click at [205, 248] on li "Reorder" at bounding box center [111, 253] width 188 height 11
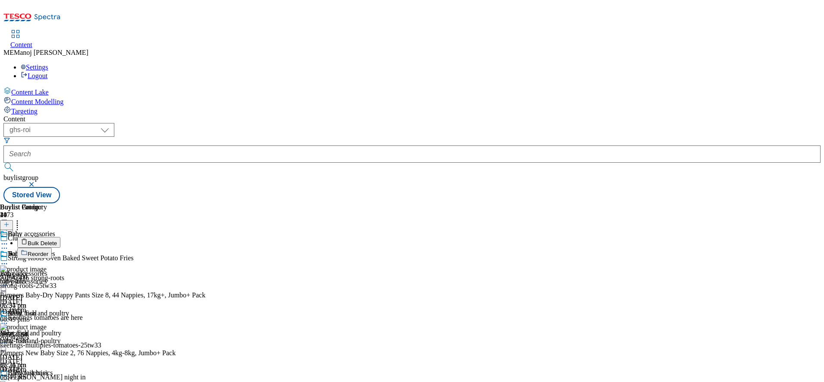
click at [48, 251] on span "Reorder" at bounding box center [38, 254] width 21 height 6
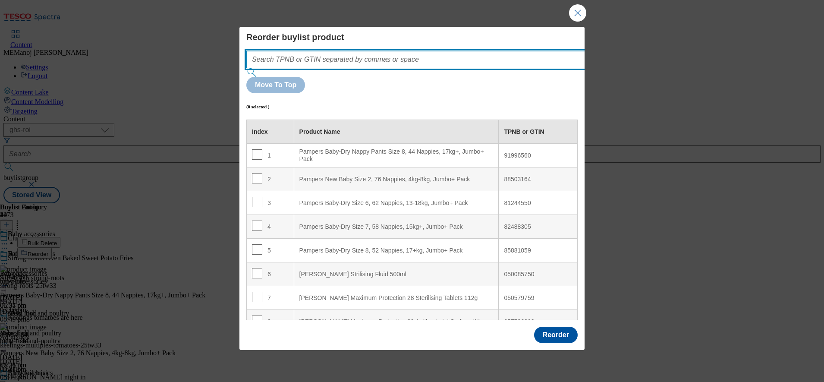
click at [434, 68] on input "Modal" at bounding box center [428, 59] width 365 height 17
paste input "87861909"
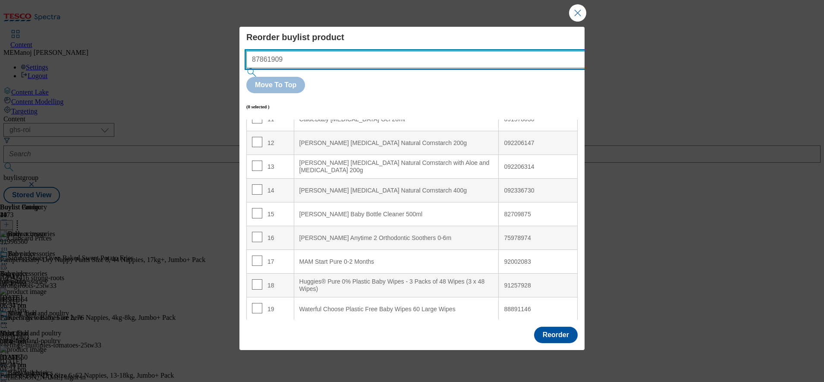
scroll to position [299, 0]
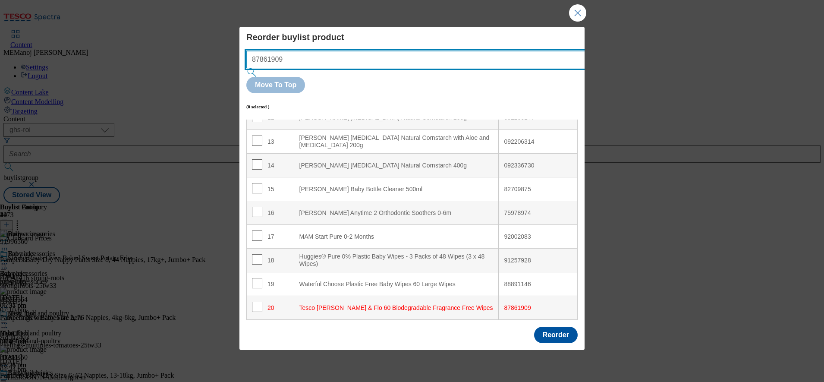
type input "87861909"
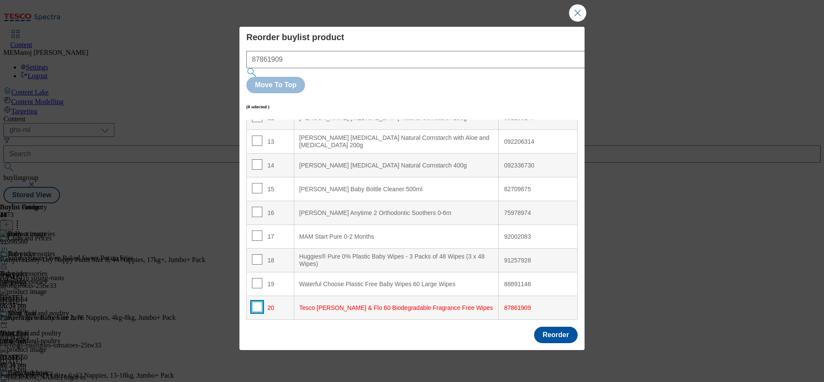
click at [257, 302] on input "Modal" at bounding box center [257, 307] width 10 height 10
checkbox input "true"
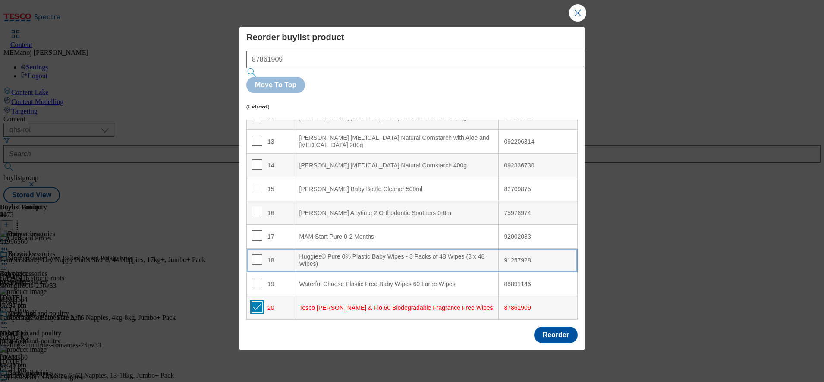
scroll to position [0, 0]
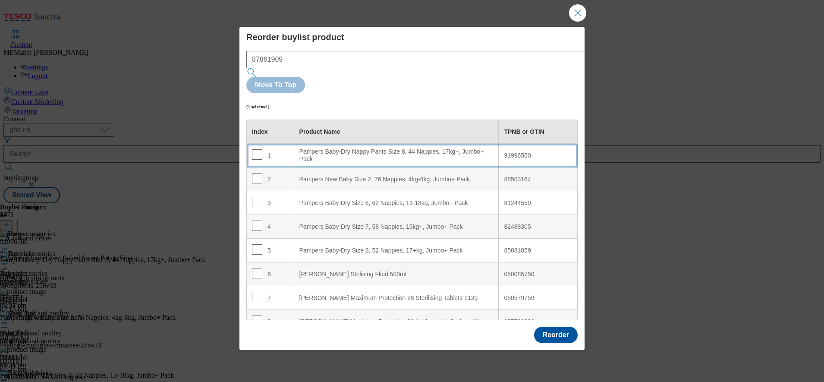
click at [283, 149] on div "1" at bounding box center [270, 155] width 37 height 13
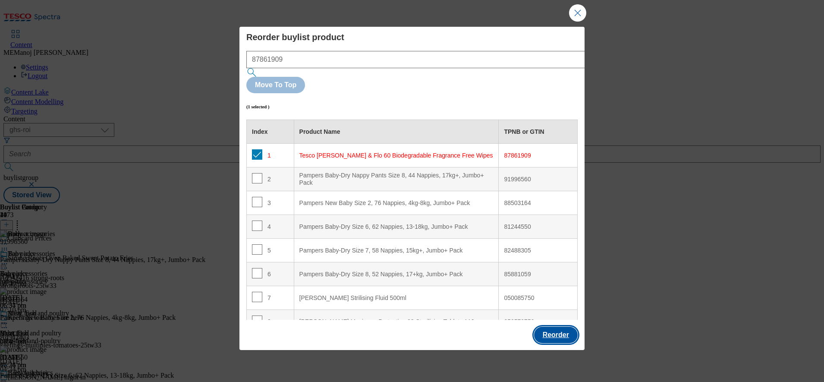
click at [544, 327] on button "Reorder" at bounding box center [556, 335] width 44 height 16
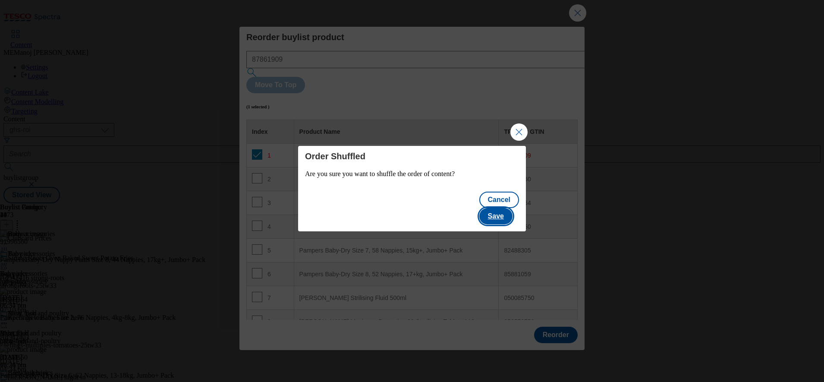
click at [507, 211] on button "Save" at bounding box center [495, 216] width 33 height 16
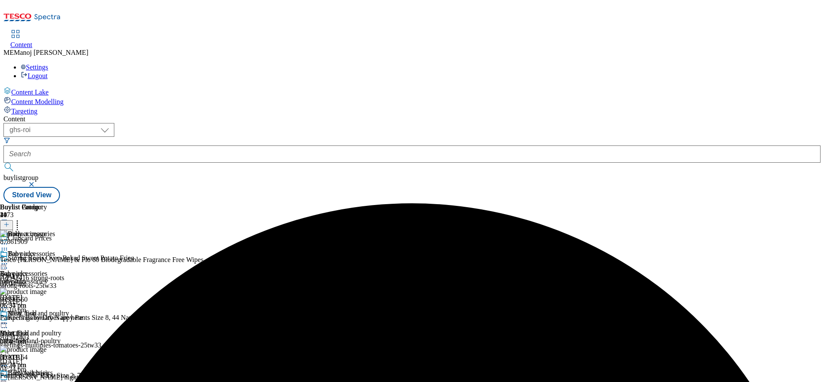
click at [9, 259] on icon at bounding box center [4, 263] width 9 height 9
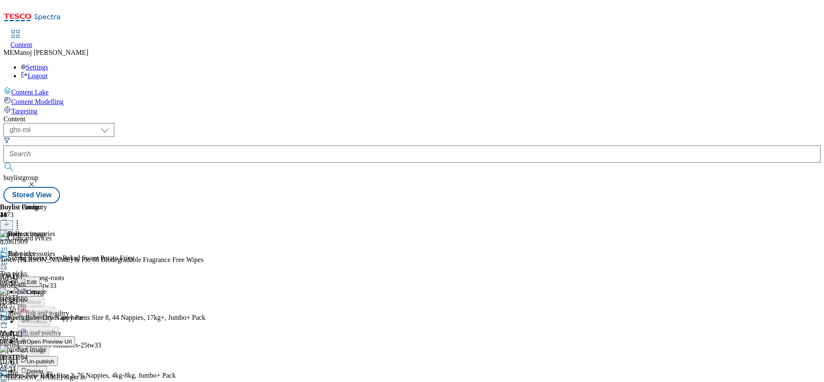
click at [54, 358] on span "Un-publish" at bounding box center [41, 361] width 28 height 6
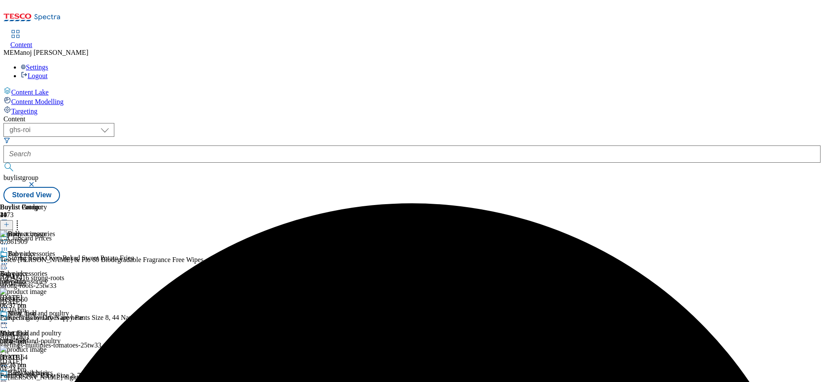
click at [55, 250] on div "Baby accessories Baby accessories baby-accessories [DATE] 06:37 pm" at bounding box center [27, 280] width 55 height 60
click at [9, 259] on icon at bounding box center [4, 263] width 9 height 9
click at [56, 328] on span "Un-preview" at bounding box center [41, 331] width 29 height 6
click at [7, 263] on circle at bounding box center [6, 263] width 1 height 1
click at [59, 316] on li "Preview" at bounding box center [38, 321] width 42 height 10
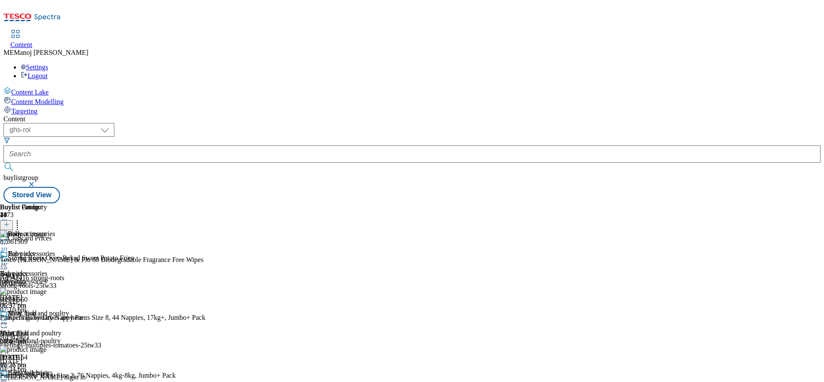
click at [9, 259] on icon at bounding box center [4, 263] width 9 height 9
click at [47, 318] on span "Preview" at bounding box center [37, 321] width 20 height 6
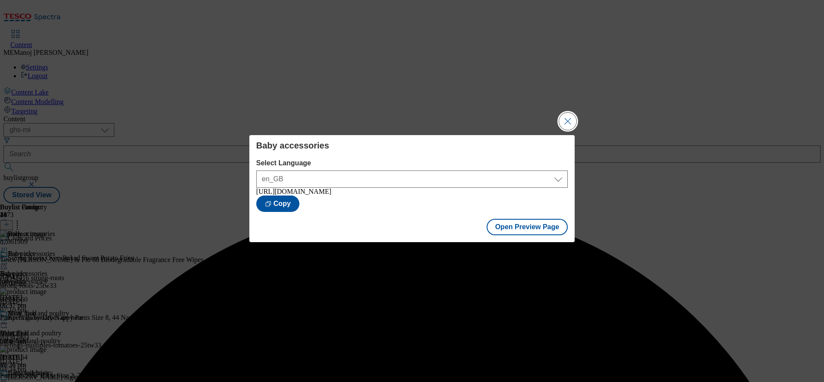
click at [561, 118] on button "Close Modal" at bounding box center [567, 121] width 17 height 17
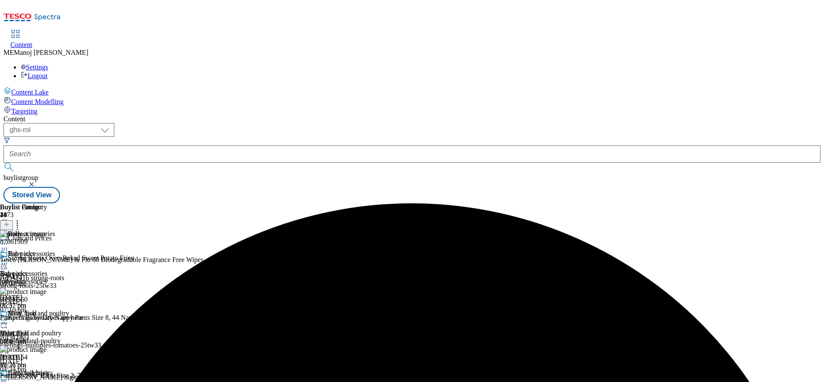
click at [9, 259] on icon at bounding box center [4, 263] width 9 height 9
click at [49, 346] on button "Publish" at bounding box center [33, 351] width 32 height 10
click at [55, 250] on div "Baby accessories" at bounding box center [27, 260] width 55 height 20
click at [7, 263] on circle at bounding box center [6, 263] width 1 height 1
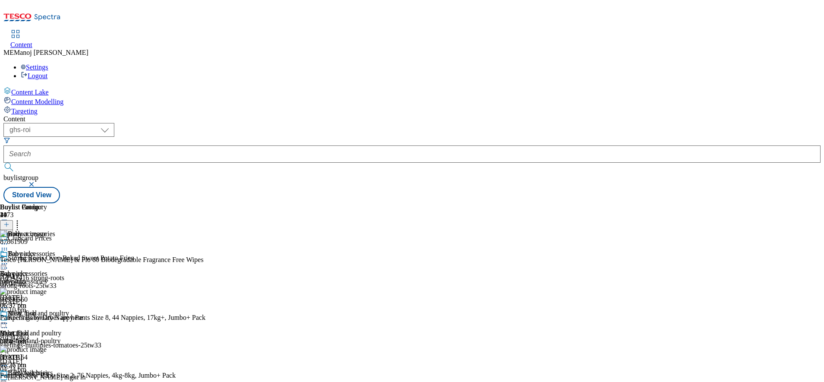
click at [552, 115] on div "Content ( optional ) ghs-roi ghs-[GEOGRAPHIC_DATA] ighs-cz ighs-hu ighs-sk ghs-…" at bounding box center [411, 159] width 817 height 88
click at [9, 259] on icon at bounding box center [4, 263] width 9 height 9
click at [571, 115] on div "Content" at bounding box center [411, 119] width 817 height 8
click at [9, 259] on icon at bounding box center [4, 263] width 9 height 9
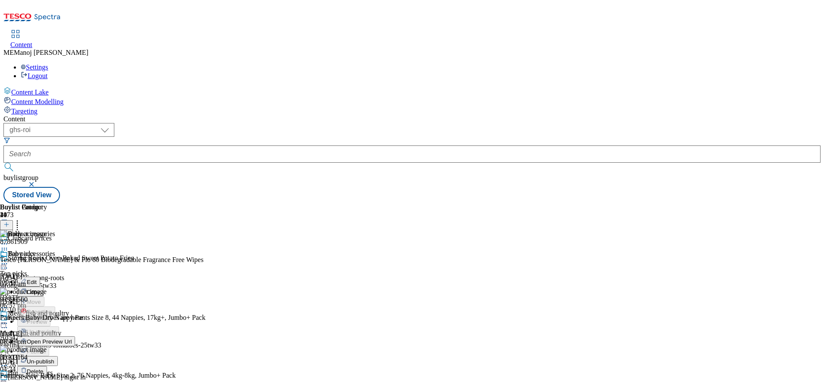
click at [521, 203] on div "Buylist Category 4 Baby accessories Baby accessories Edit Copy Move Reporting P…" at bounding box center [411, 203] width 817 height 0
click at [9, 259] on icon at bounding box center [4, 263] width 9 height 9
click at [528, 123] on div "( optional ) ghs-roi ghs-[GEOGRAPHIC_DATA] ighs-cz ighs-hu ighs-sk ghs-roi buyl…" at bounding box center [411, 163] width 817 height 80
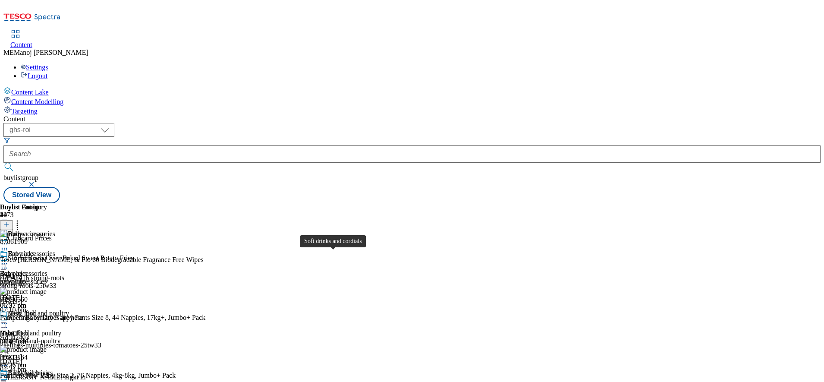
scroll to position [377, 0]
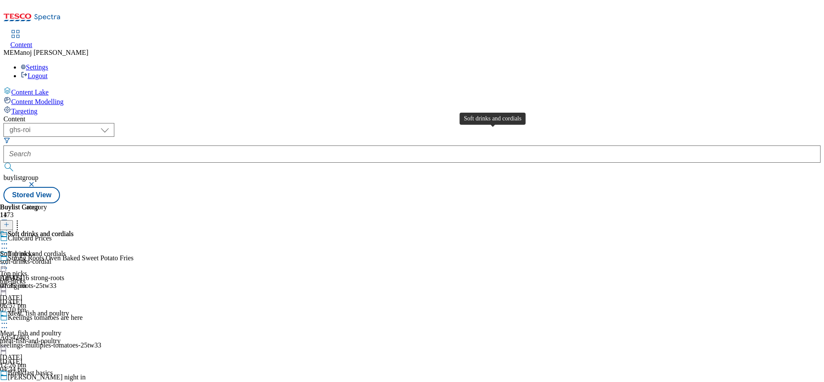
click at [73, 230] on span "Soft drinks and cordials" at bounding box center [41, 234] width 66 height 9
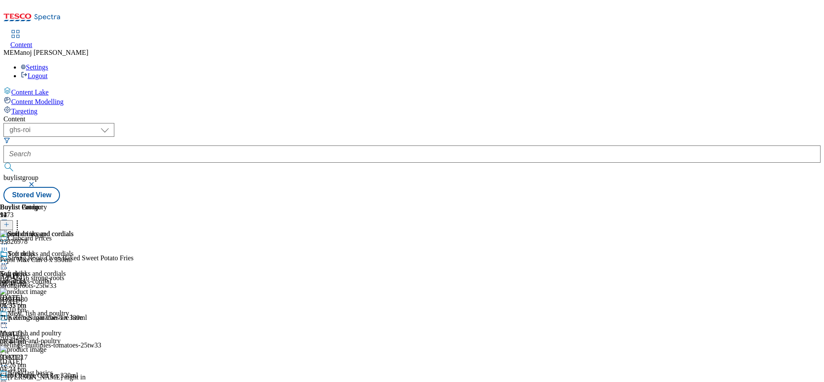
click at [9, 221] on icon at bounding box center [6, 224] width 6 height 6
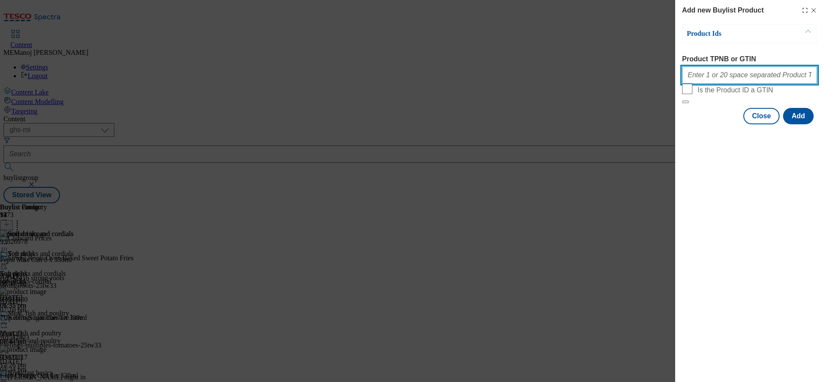
click at [745, 81] on input "Product TPNB or GTIN" at bounding box center [749, 74] width 135 height 17
paste input "92864513 92861650 92870230 92863595 92536430 92608904"
type input "92864513 92861650 92870230 92863595 92536430 92608904"
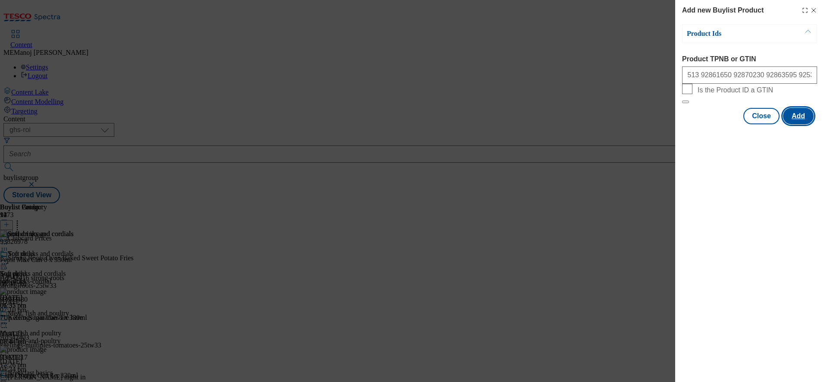
click at [792, 124] on button "Add" at bounding box center [798, 116] width 31 height 16
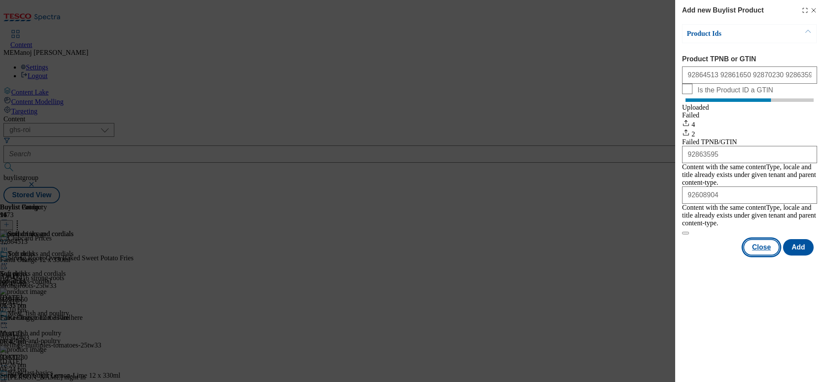
click at [763, 239] on button "Close" at bounding box center [761, 247] width 36 height 16
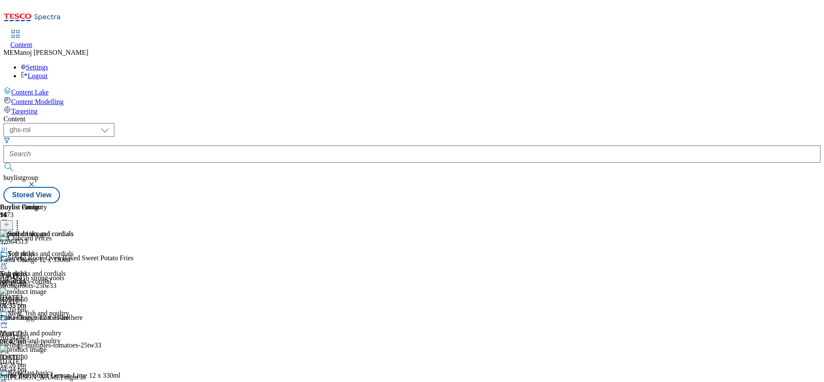
click at [22, 219] on icon at bounding box center [17, 223] width 9 height 9
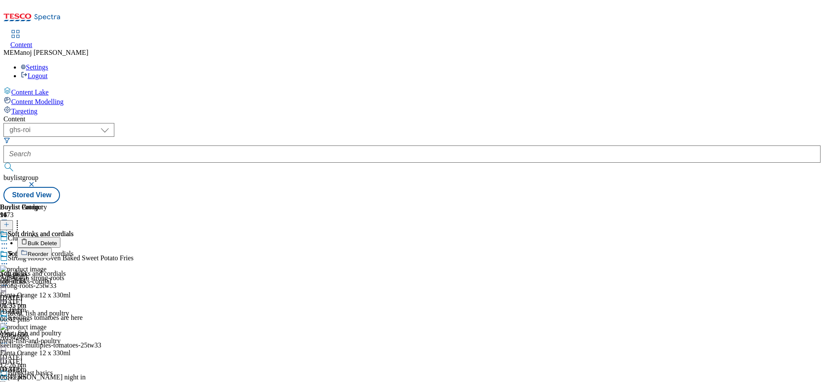
click at [48, 251] on span "Reorder" at bounding box center [38, 254] width 21 height 6
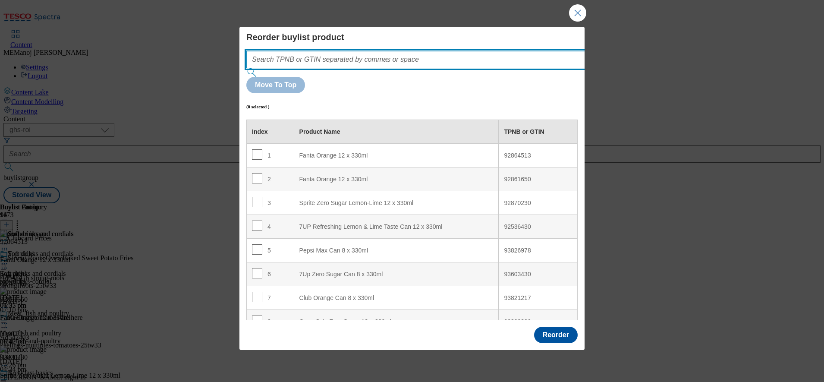
click at [468, 68] on input "Modal" at bounding box center [428, 59] width 365 height 17
paste input "92864513 92861650 92870230 92863595 92536430 92608904"
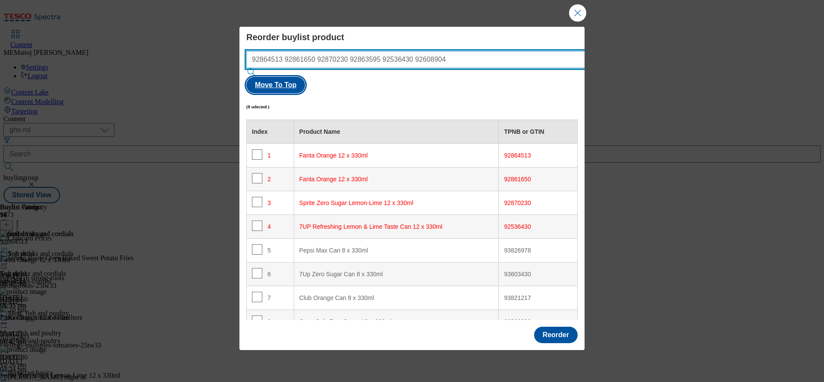
type input "92864513 92861650 92870230 92863595 92536430 92608904"
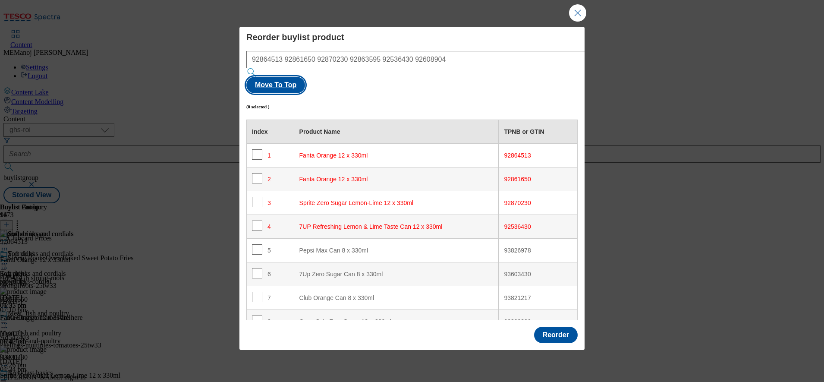
click at [305, 78] on button "Move To Top" at bounding box center [275, 85] width 59 height 16
checkbox input "true"
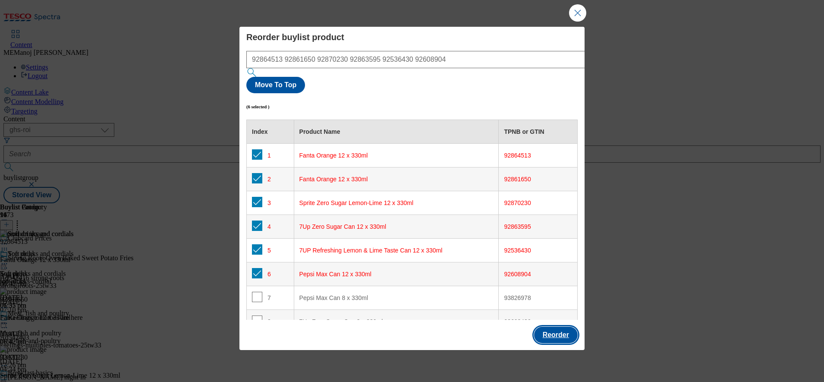
click at [562, 327] on button "Reorder" at bounding box center [556, 335] width 44 height 16
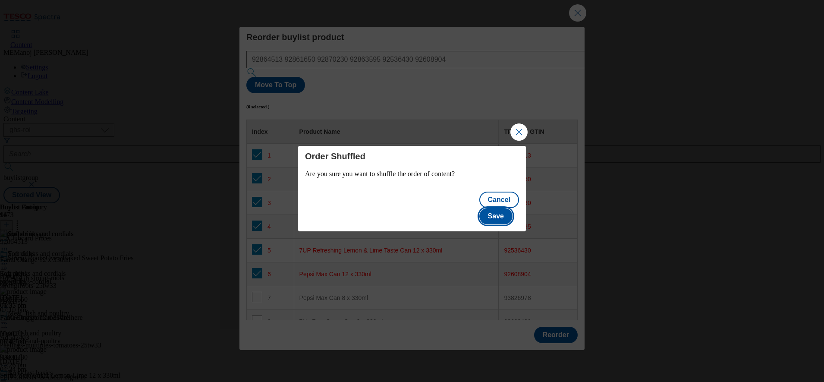
click at [510, 208] on button "Save" at bounding box center [495, 216] width 33 height 16
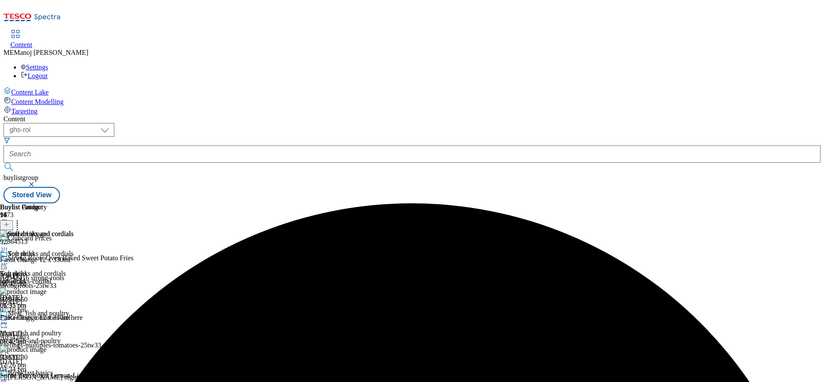
click at [9, 259] on icon at bounding box center [4, 263] width 9 height 9
click at [54, 358] on span "Un-publish" at bounding box center [41, 361] width 28 height 6
click at [9, 259] on icon at bounding box center [4, 263] width 9 height 9
click at [56, 328] on span "Un-preview" at bounding box center [41, 331] width 29 height 6
click at [9, 259] on icon at bounding box center [4, 263] width 9 height 9
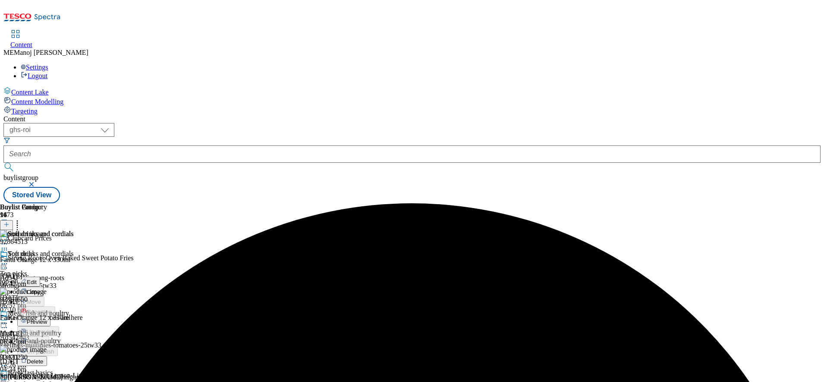
click at [47, 318] on span "Preview" at bounding box center [37, 321] width 20 height 6
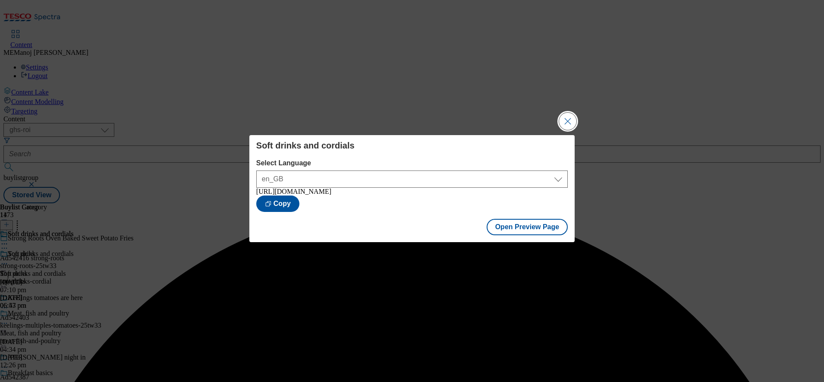
click at [575, 123] on button "Close Modal" at bounding box center [567, 121] width 17 height 17
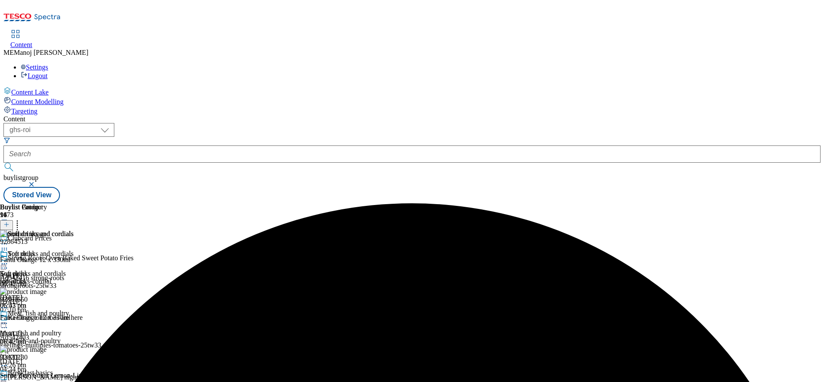
click at [73, 250] on div "Soft drinks and cordials" at bounding box center [36, 260] width 73 height 20
click at [9, 259] on icon at bounding box center [4, 263] width 9 height 9
click at [46, 348] on span "Publish" at bounding box center [36, 351] width 19 height 6
